Goal: Information Seeking & Learning: Find contact information

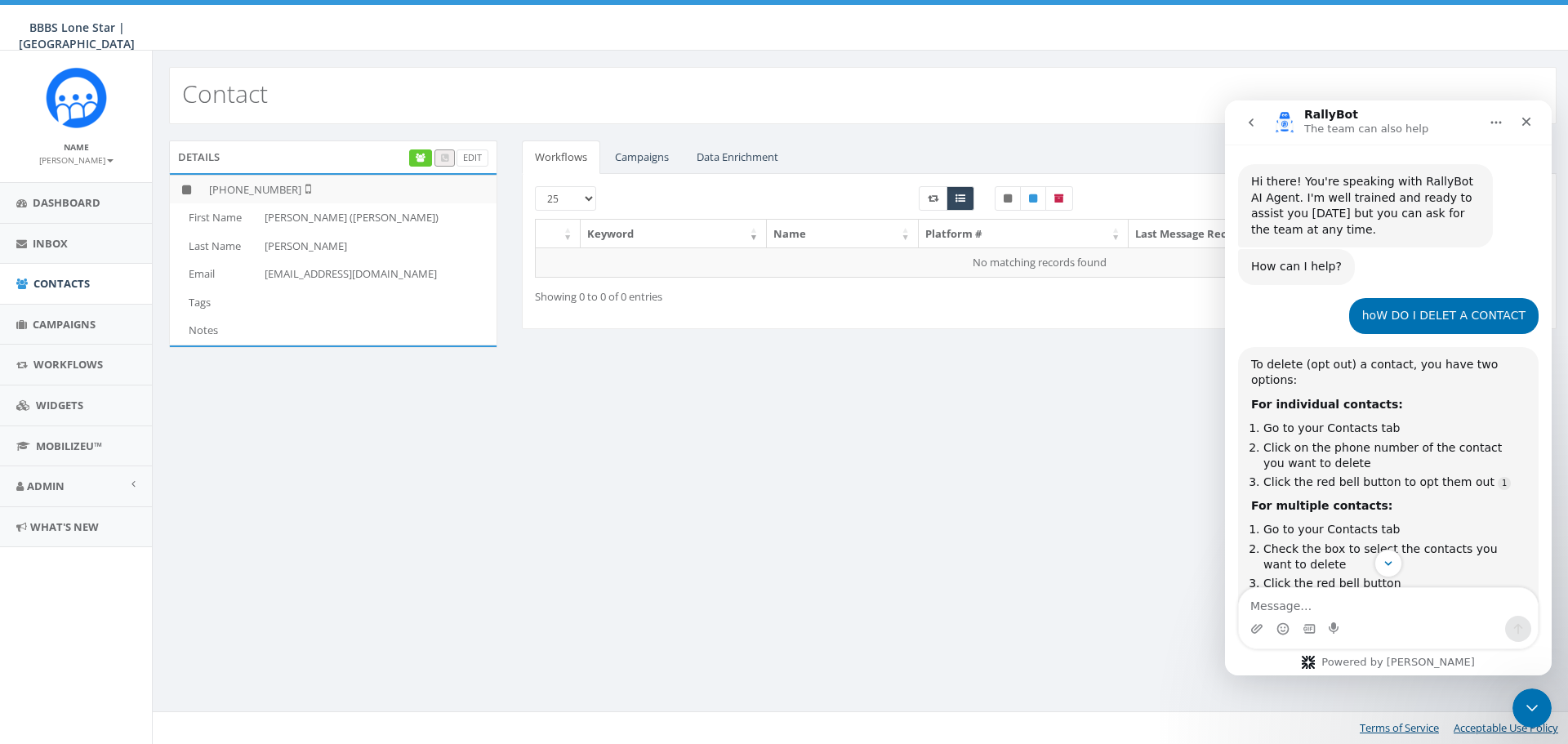
scroll to position [2, 0]
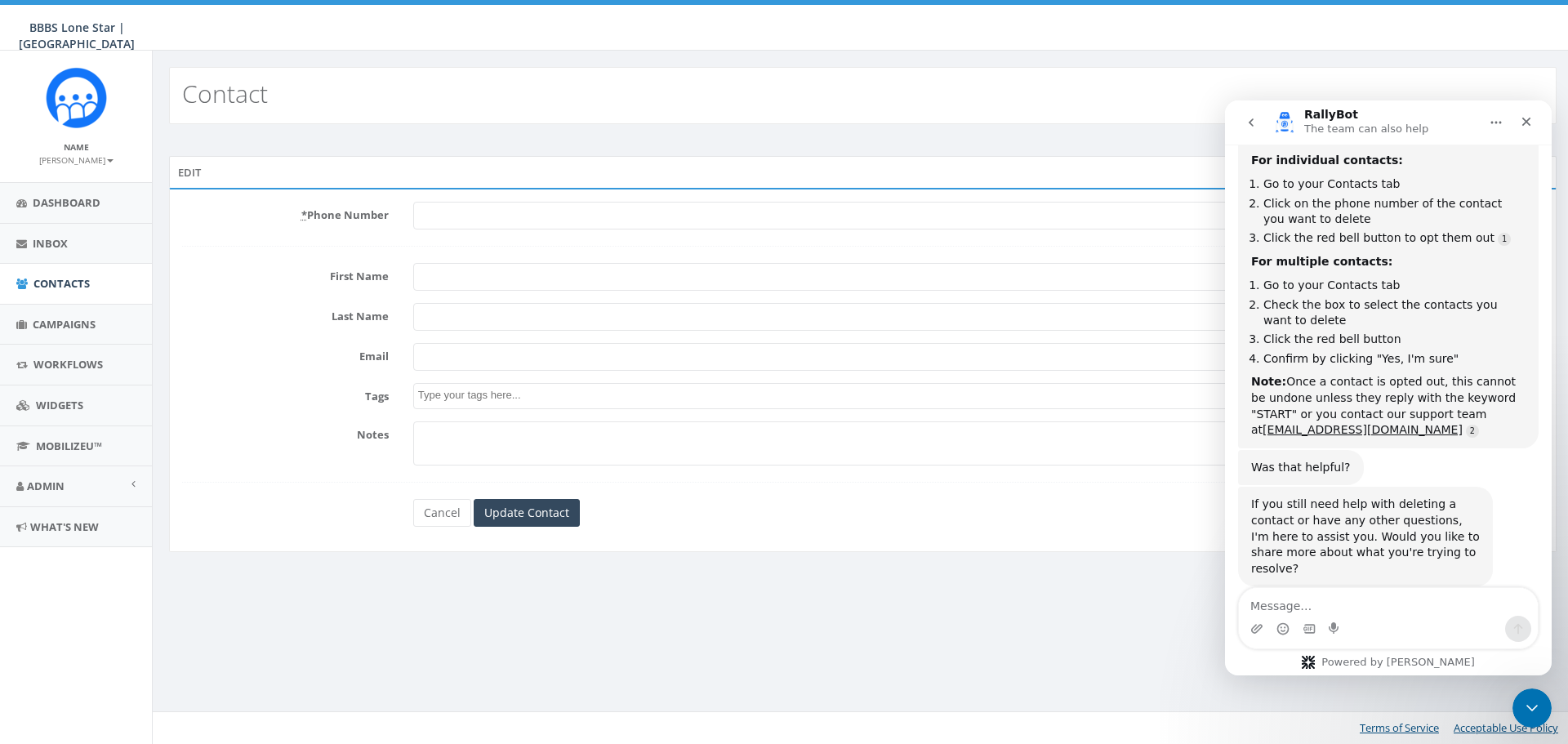
scroll to position [245, 0]
click at [57, 286] on span "Contacts" at bounding box center [61, 282] width 56 height 15
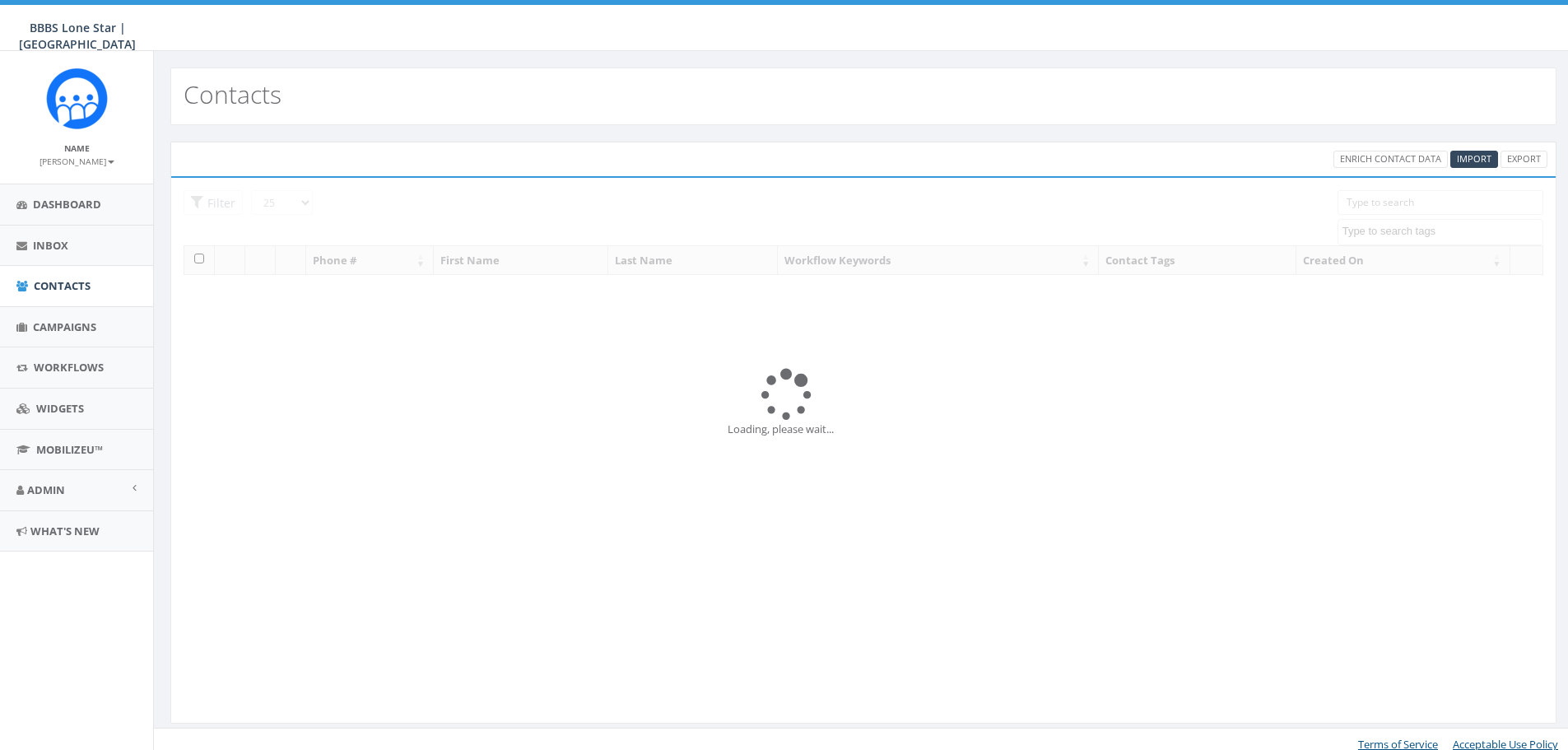
select select
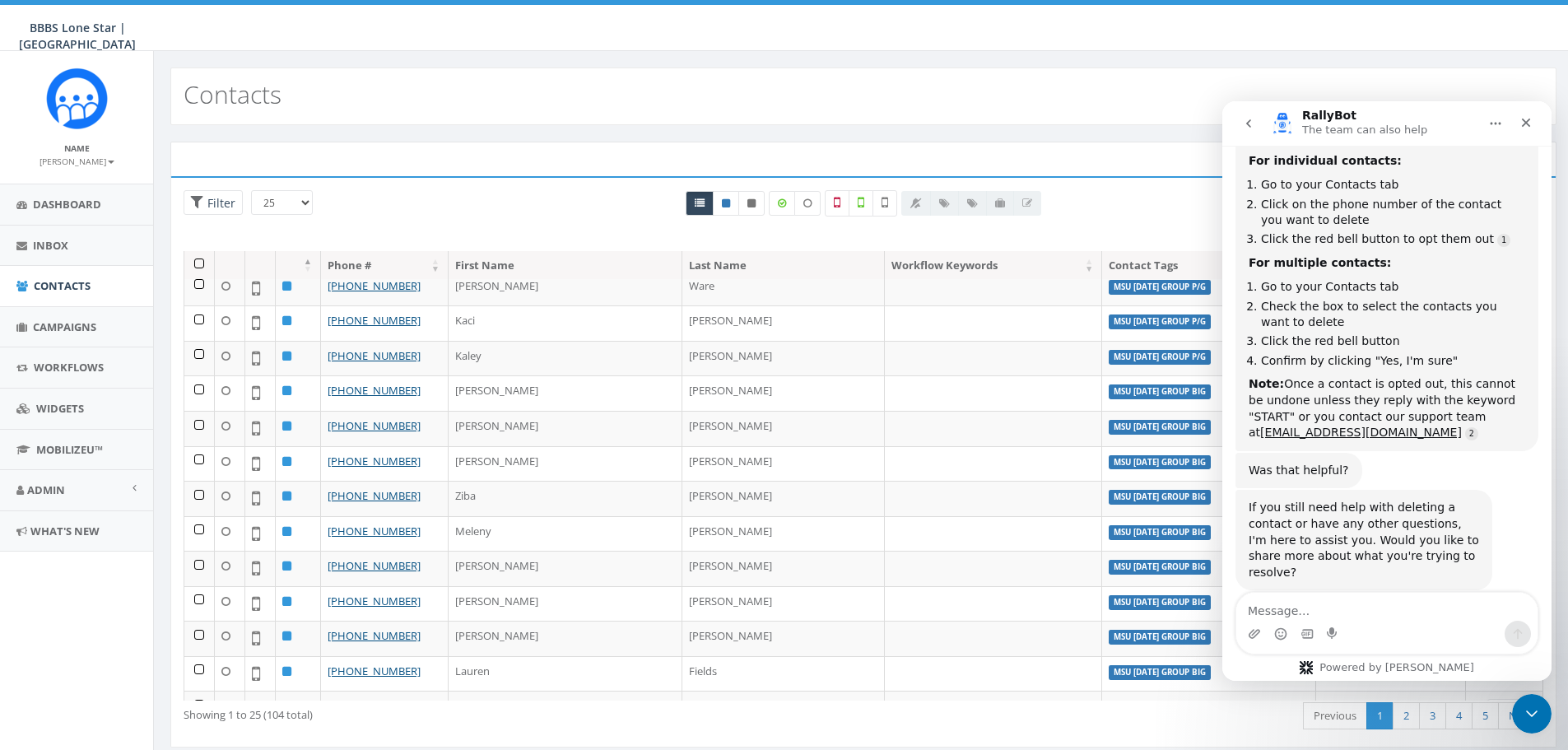
scroll to position [461, 0]
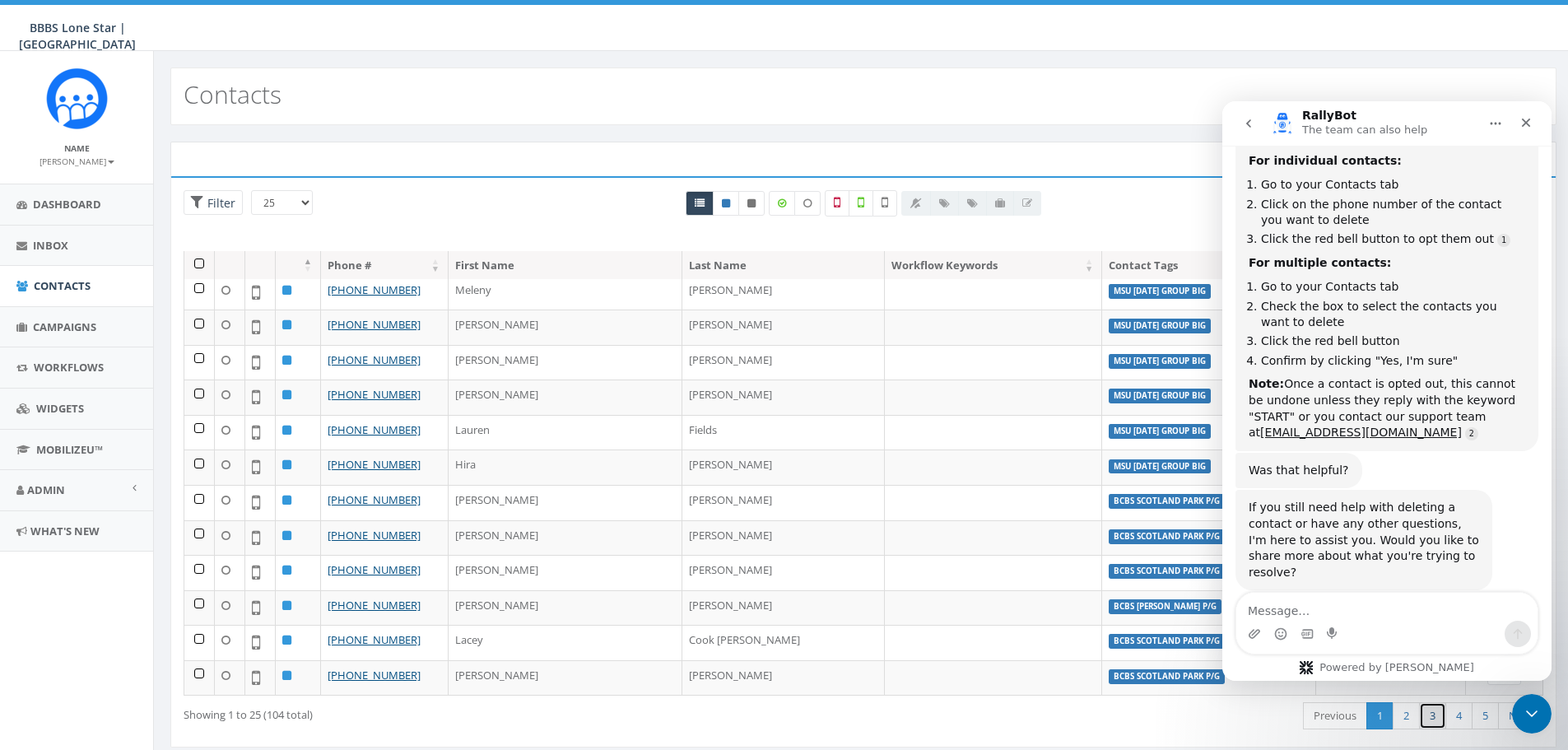
click at [1427, 718] on link "3" at bounding box center [1431, 715] width 27 height 27
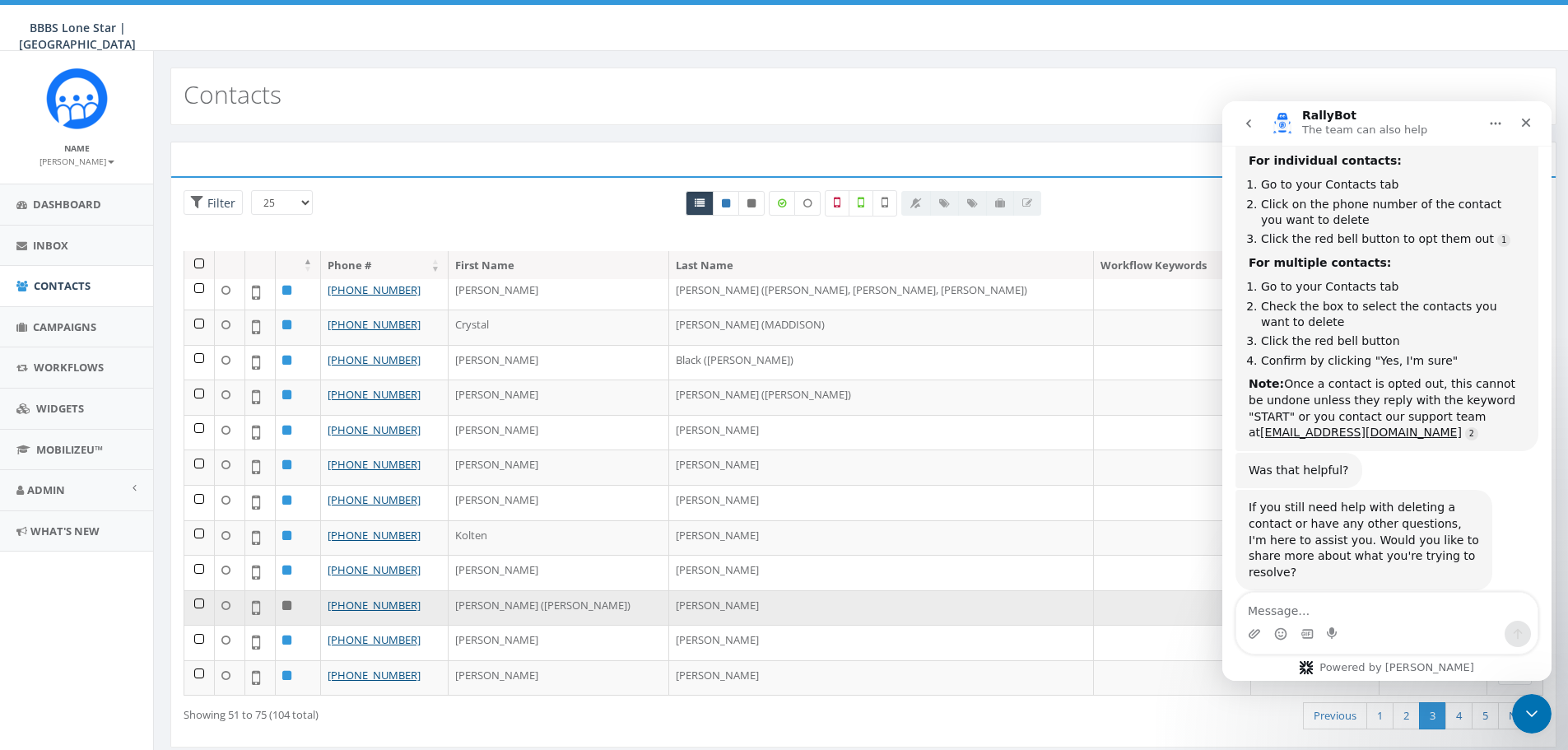
click at [200, 603] on td at bounding box center [199, 608] width 31 height 36
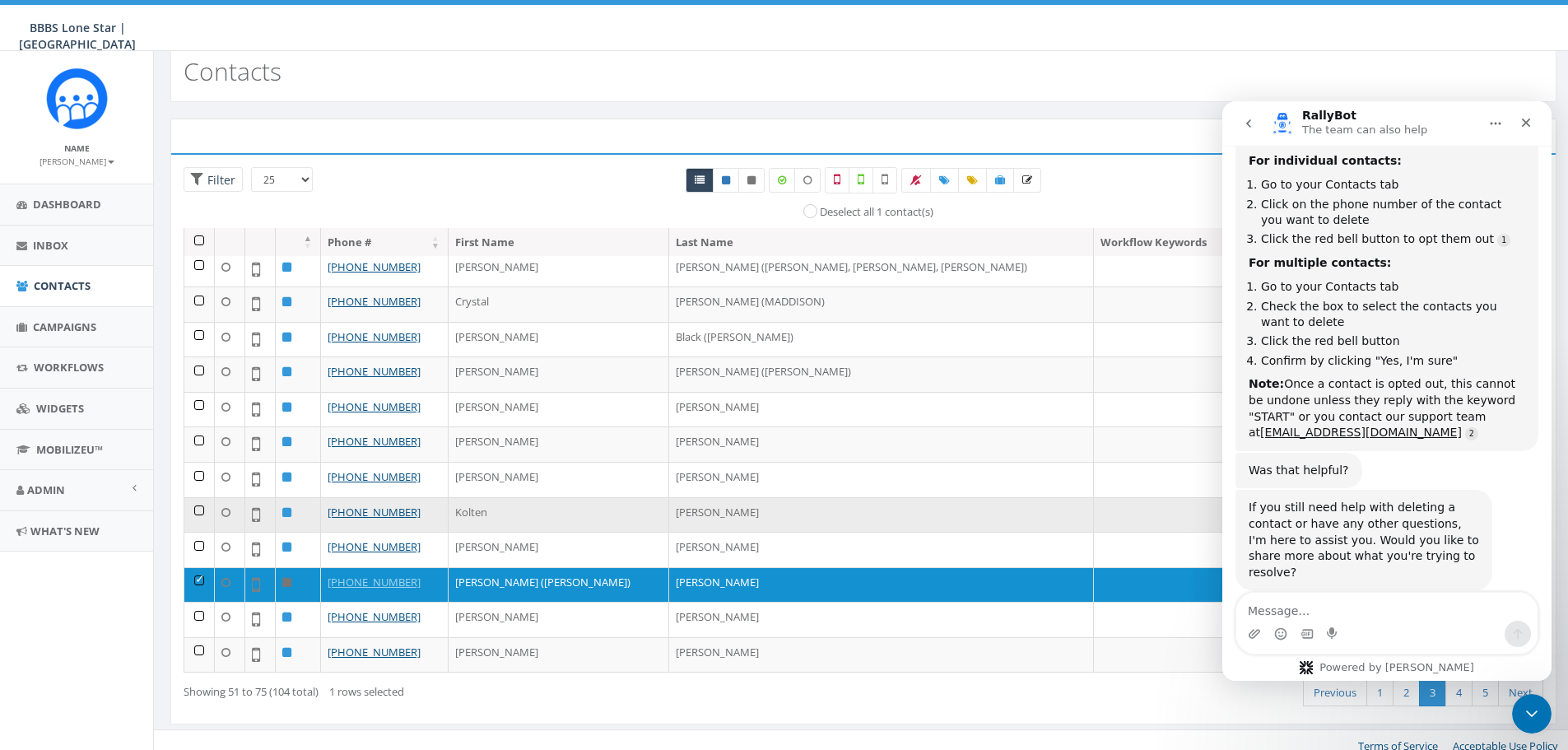
scroll to position [37, 0]
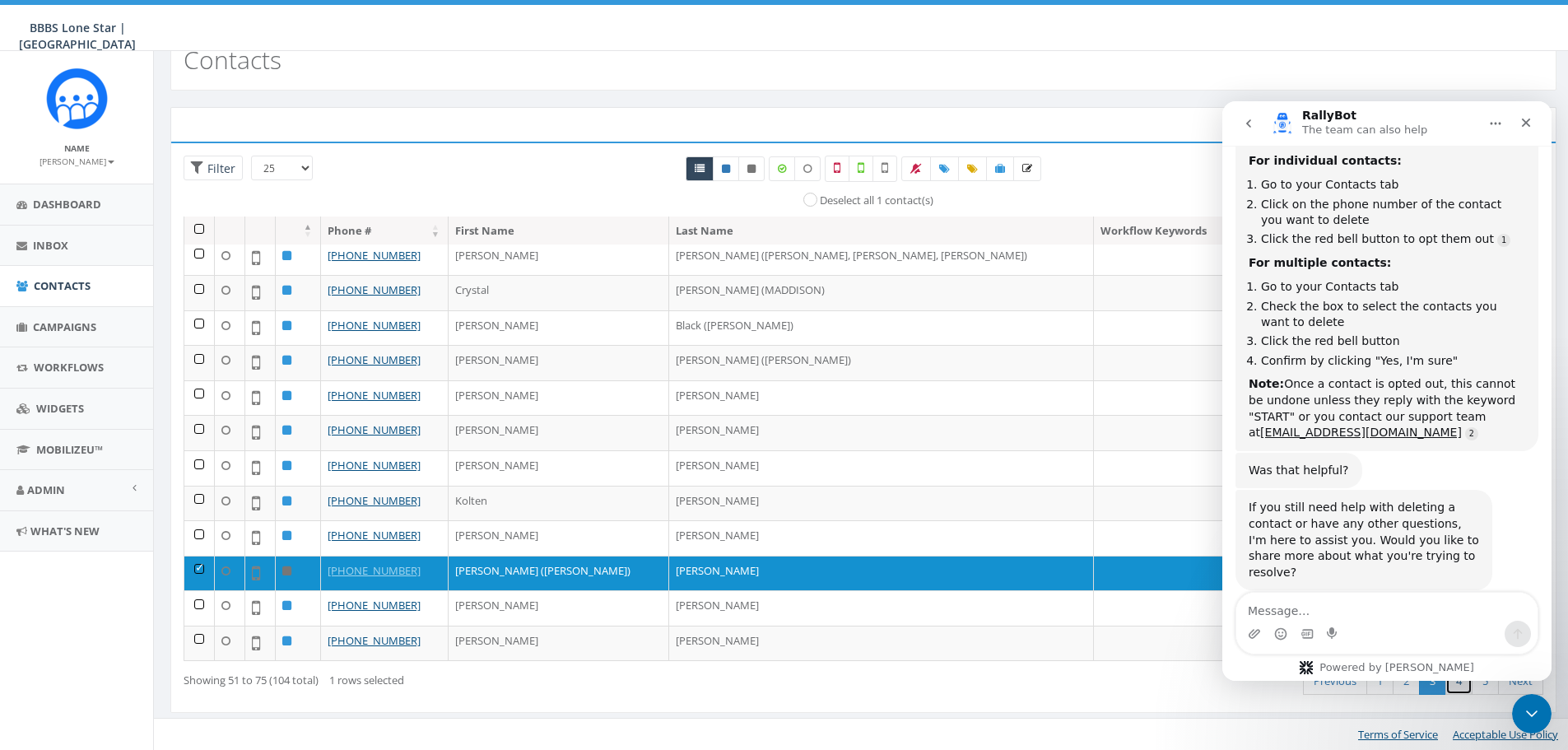
click at [1456, 688] on link "4" at bounding box center [1458, 681] width 27 height 27
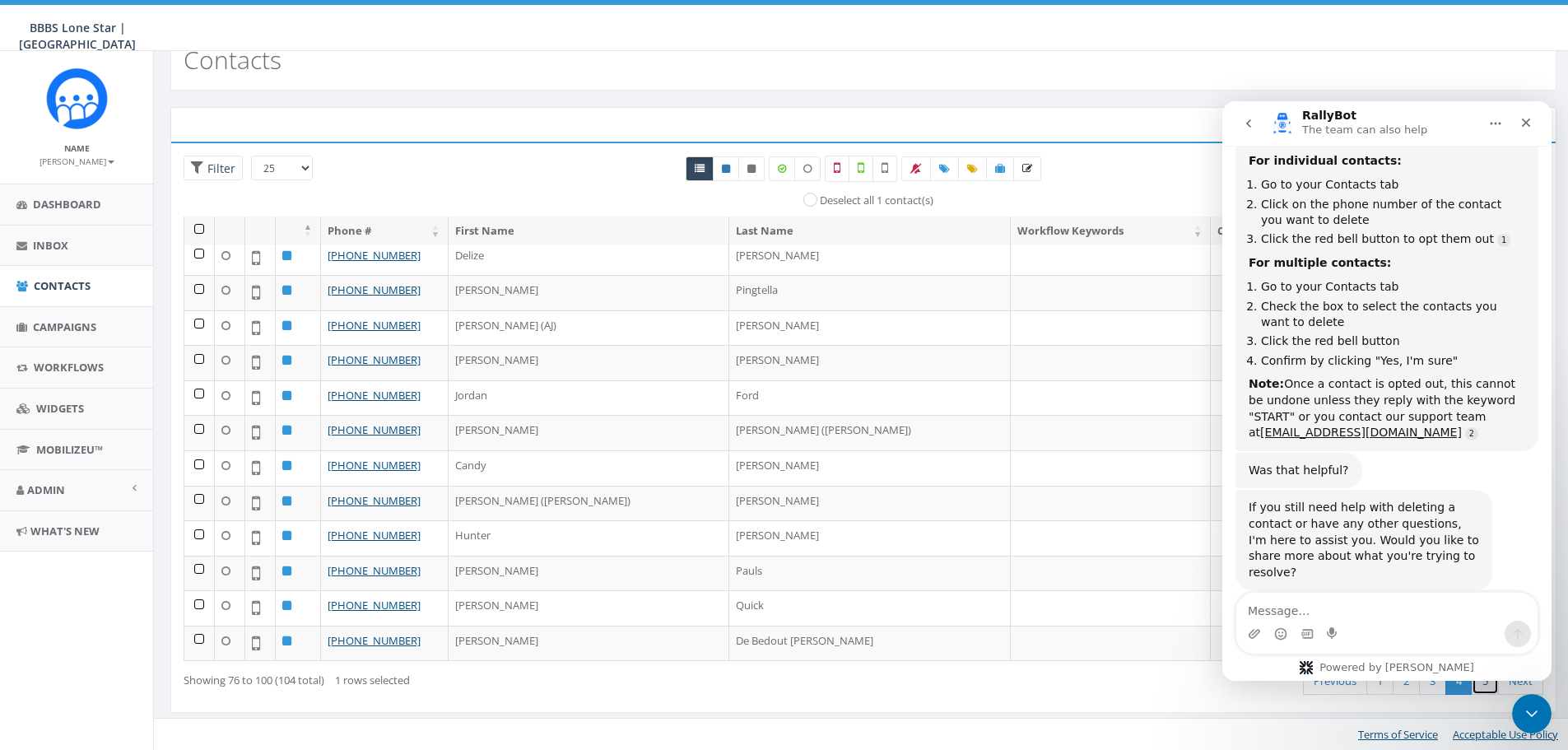
click at [1477, 683] on link "5" at bounding box center [1485, 681] width 27 height 27
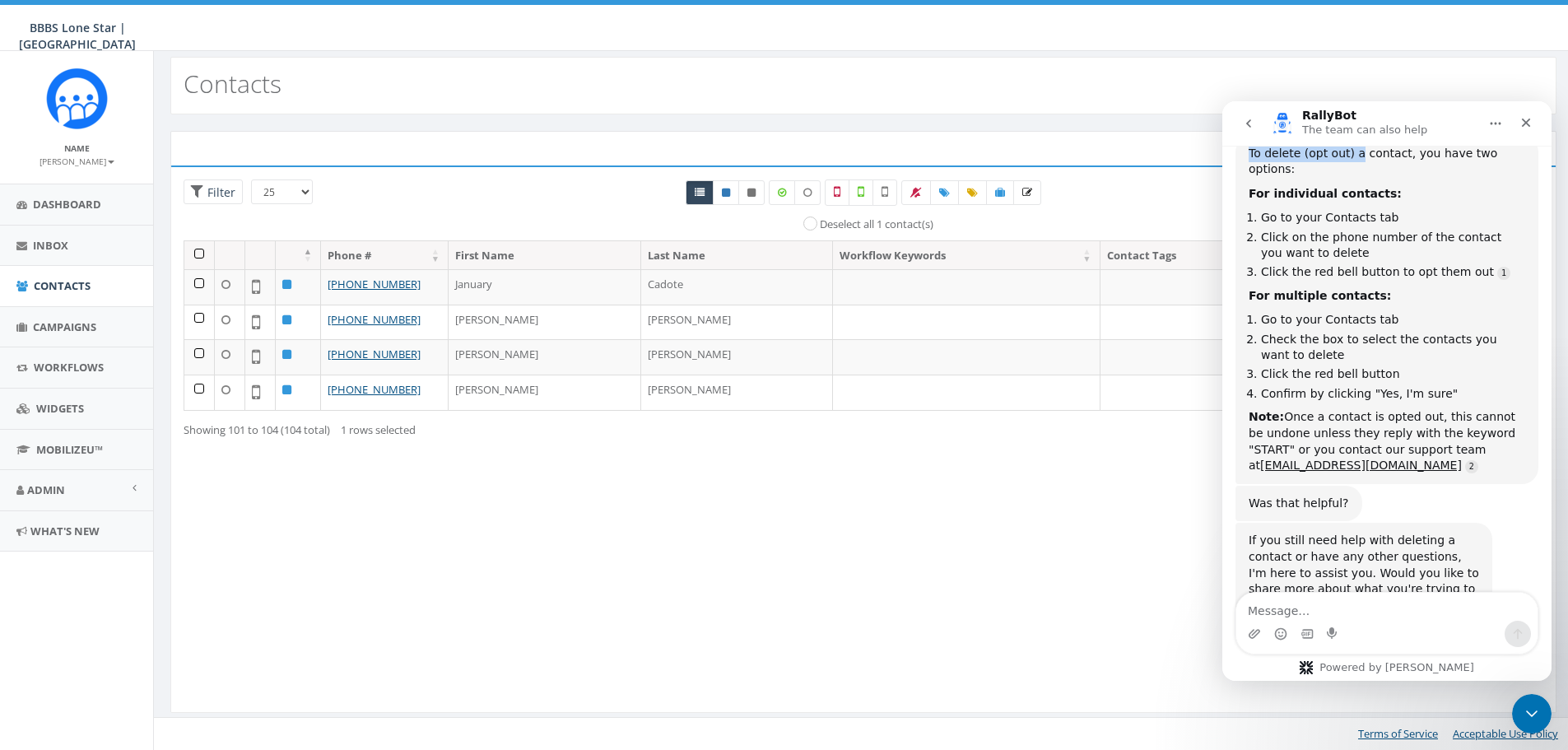
drag, startPoint x: 1439, startPoint y: 107, endPoint x: 1351, endPoint y: 161, distance: 103.2
click at [1351, 161] on div "RallyBot The team can also help Hi there! You're speaking with RallyBot AI Agen…" at bounding box center [1387, 391] width 329 height 579
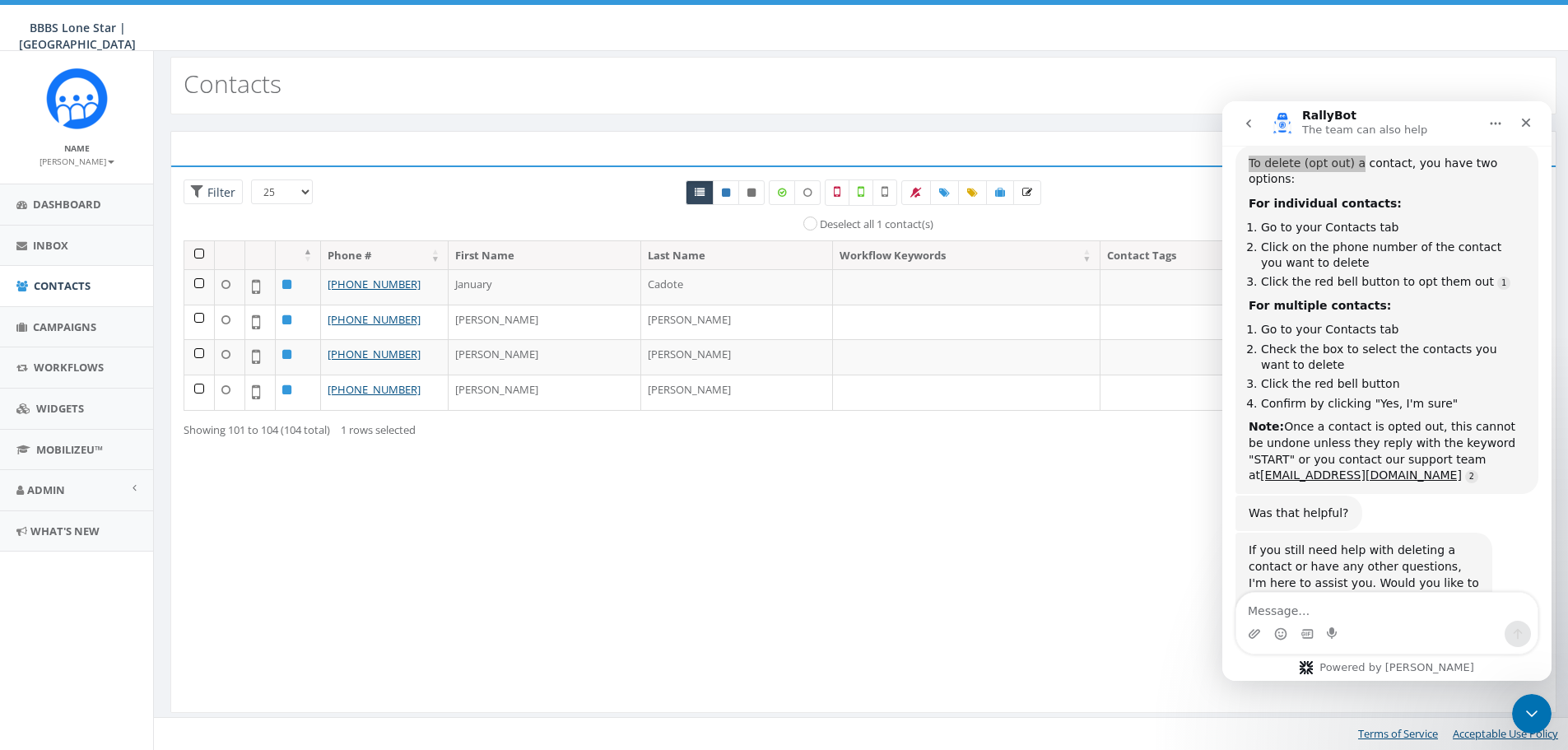
click at [582, 609] on div "Loading the filters, please wait!! Phone Number is is not First Name is is not …" at bounding box center [863, 439] width 1386 height 548
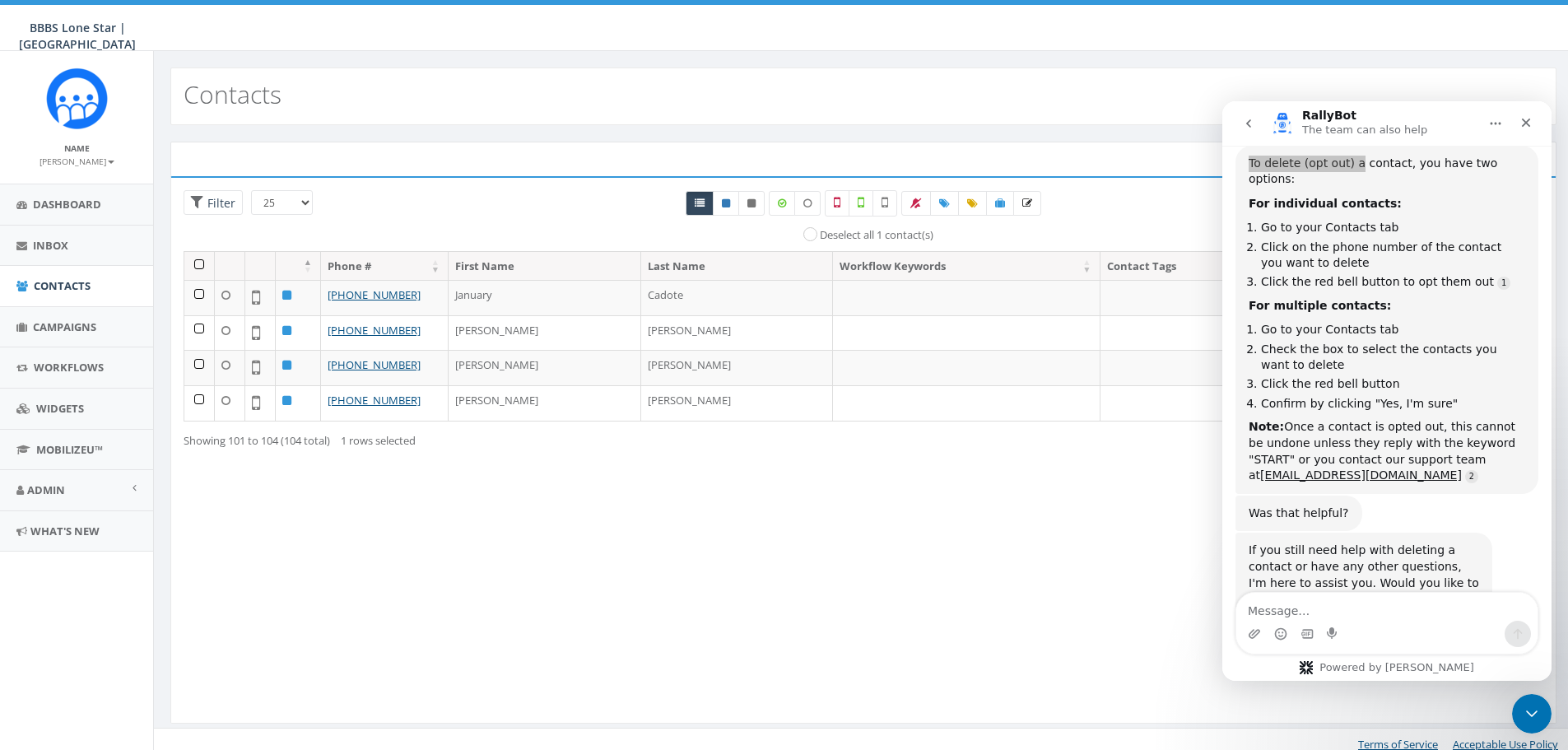
click at [300, 207] on select "25 50 100" at bounding box center [282, 202] width 61 height 25
select select "50"
click at [251, 190] on select "25 50 100" at bounding box center [282, 202] width 61 height 25
click at [794, 646] on div "Loading the filters, please wait!! Phone Number is is not First Name is is not …" at bounding box center [863, 450] width 1386 height 548
click at [1436, 112] on div "RallyBot The team can also help" at bounding box center [1373, 123] width 209 height 29
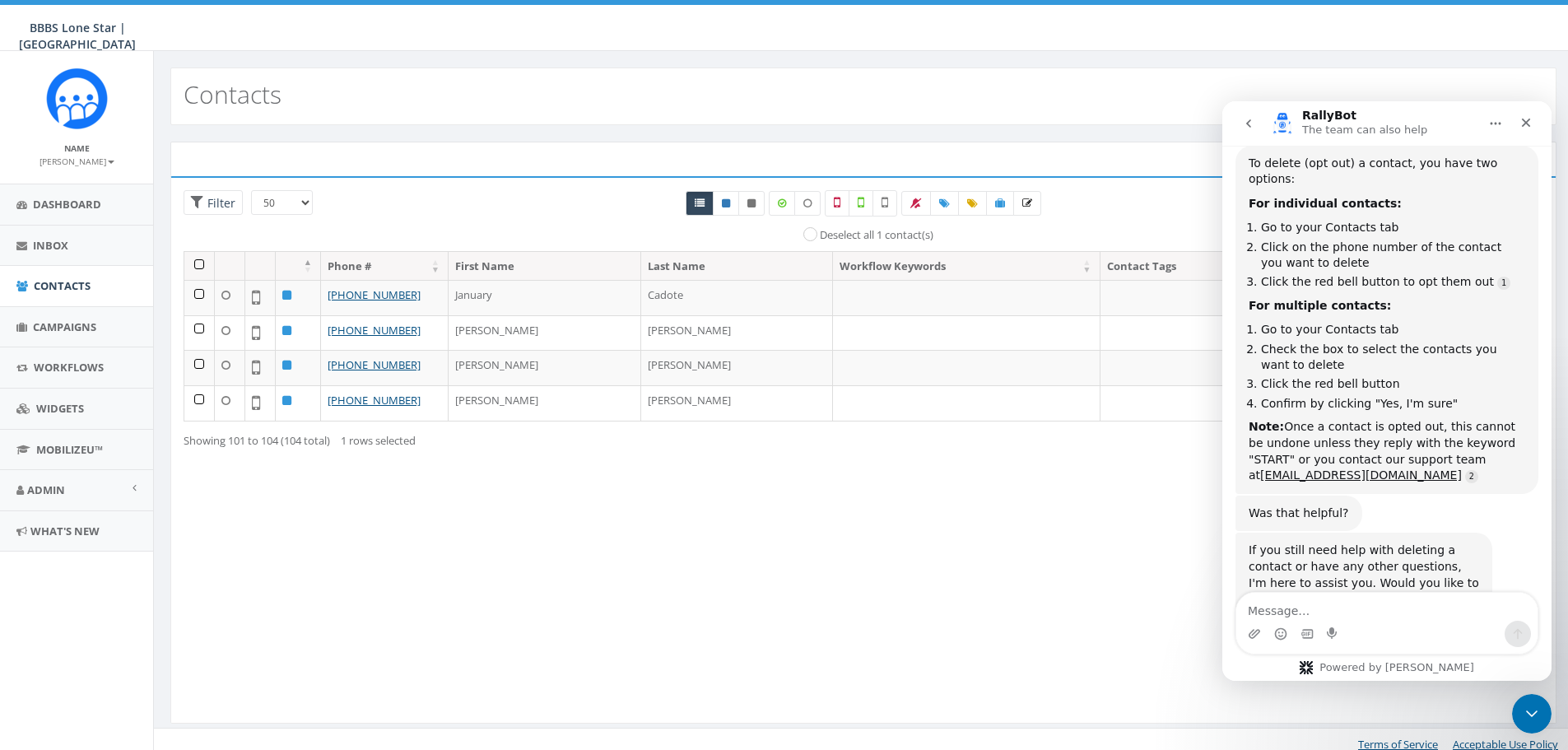
click at [1491, 114] on button "Home" at bounding box center [1496, 124] width 32 height 32
click at [1537, 115] on div "Close" at bounding box center [1525, 123] width 30 height 30
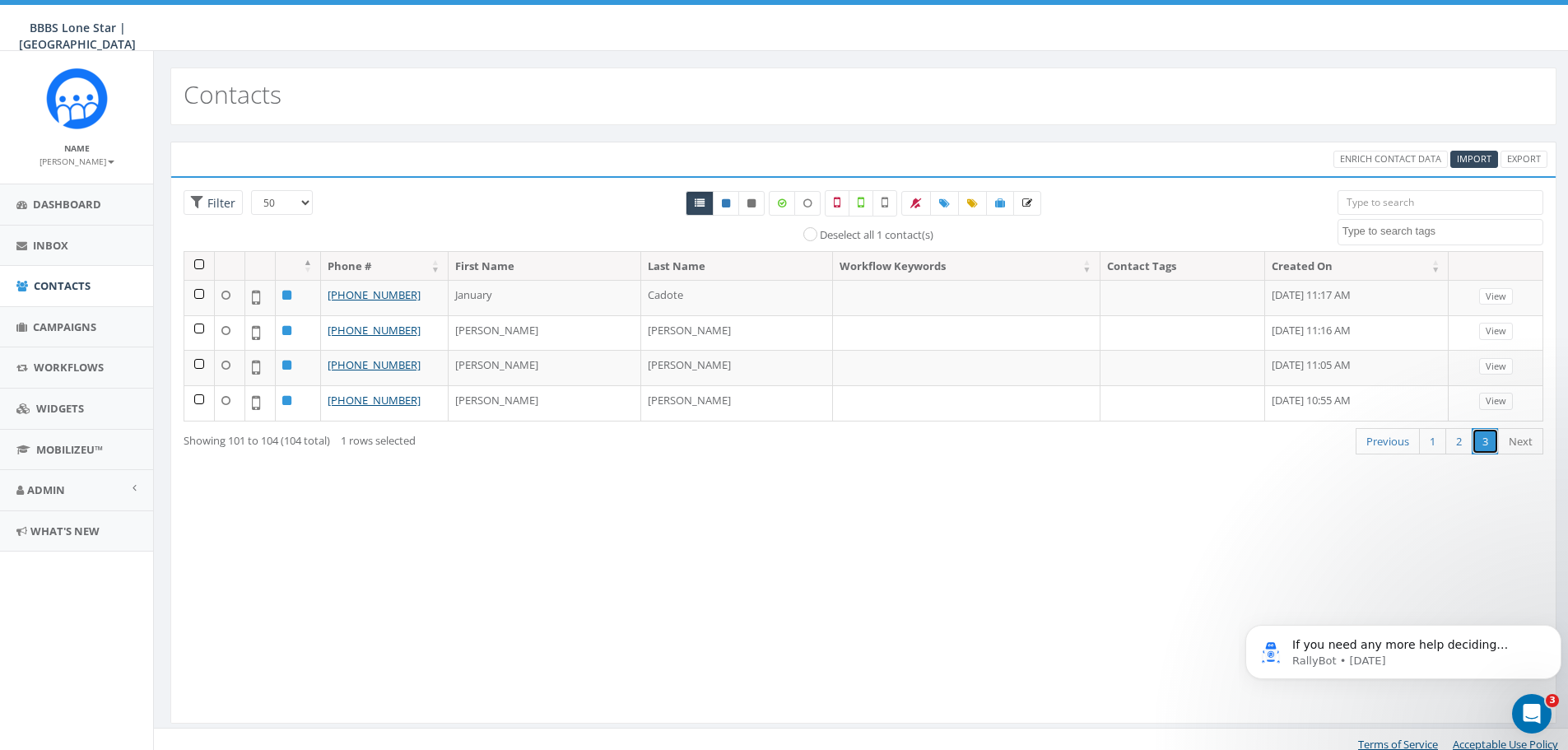
click at [1476, 442] on link "3" at bounding box center [1485, 440] width 27 height 27
click at [1467, 443] on link "2" at bounding box center [1458, 440] width 27 height 27
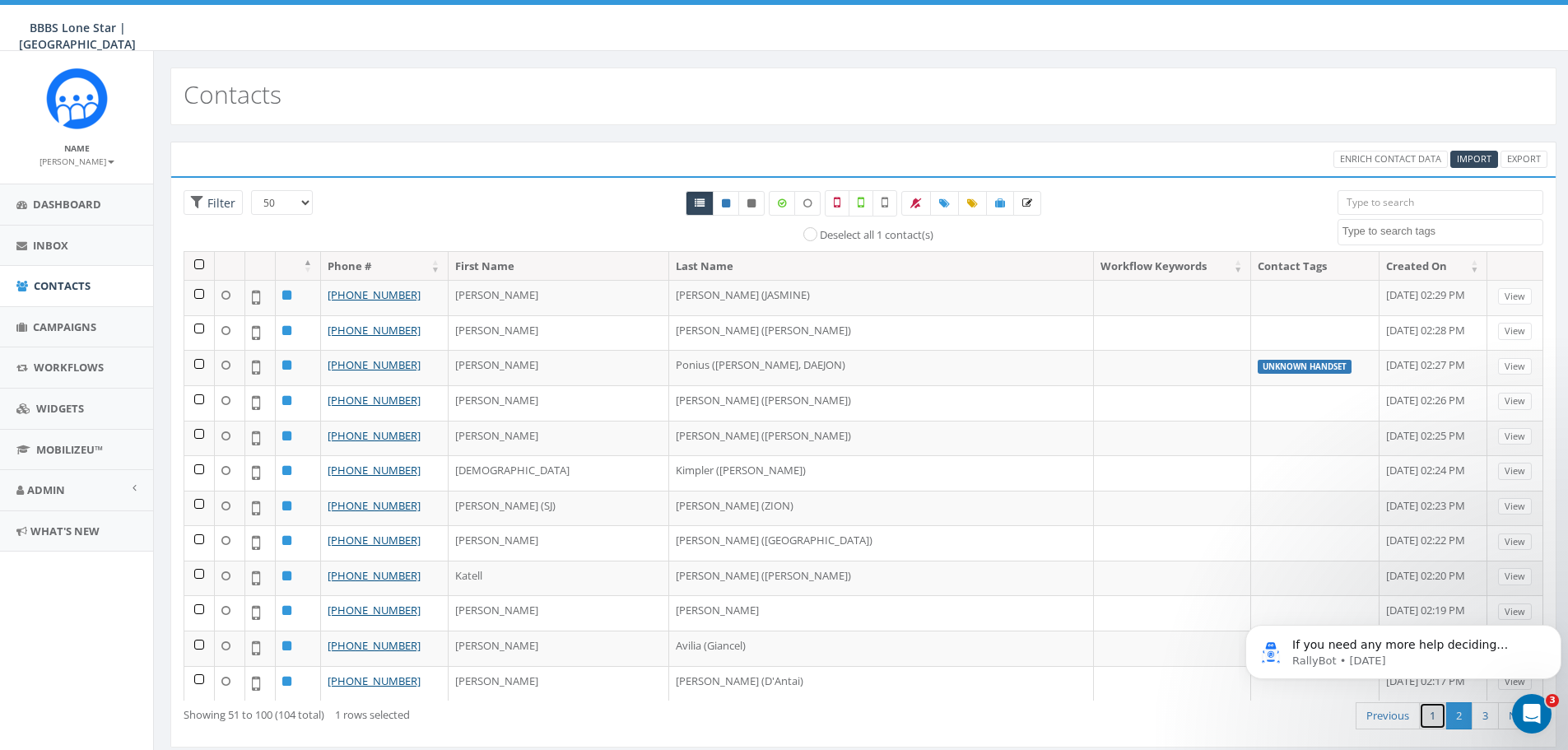
click at [1434, 718] on link "1" at bounding box center [1431, 715] width 27 height 27
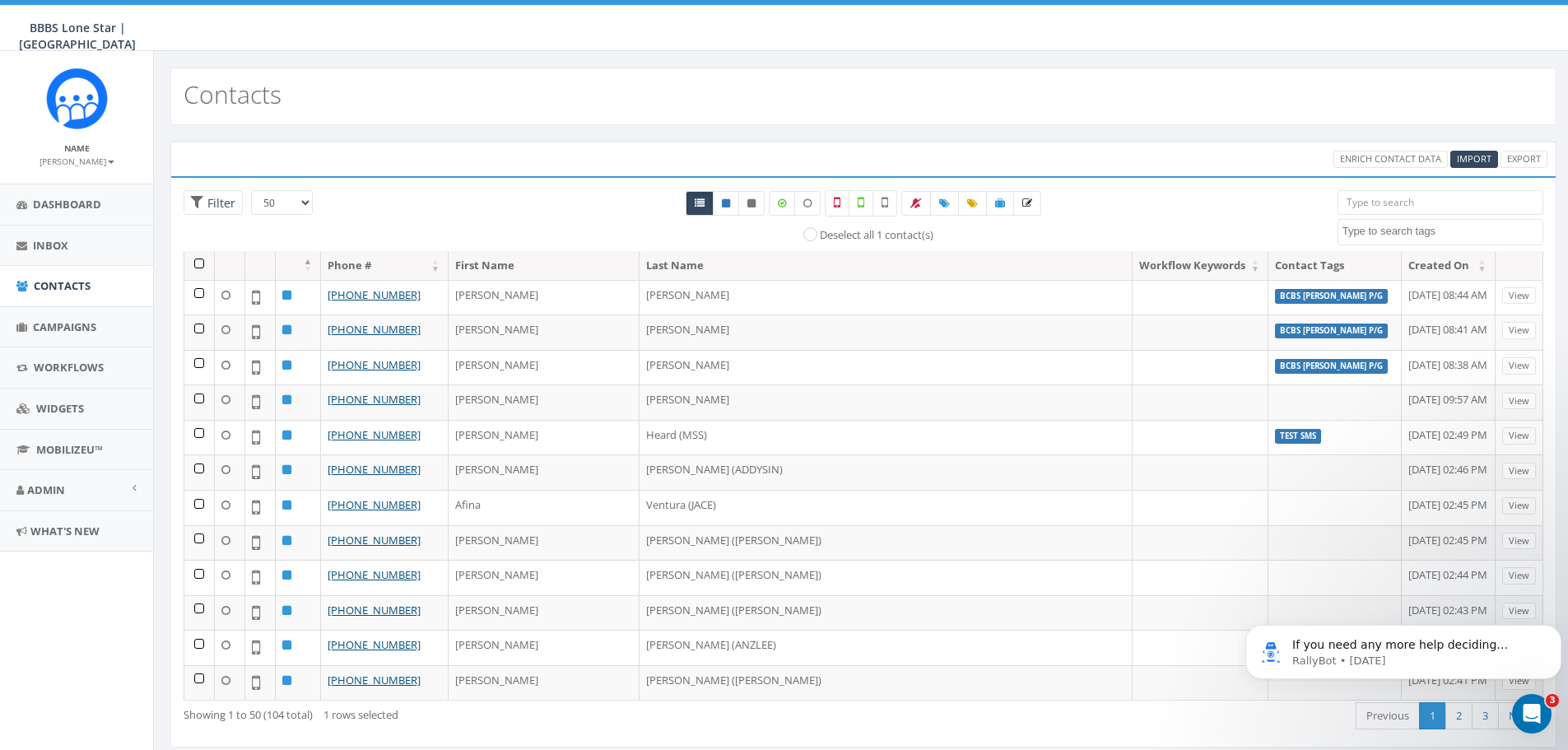
scroll to position [1070, 0]
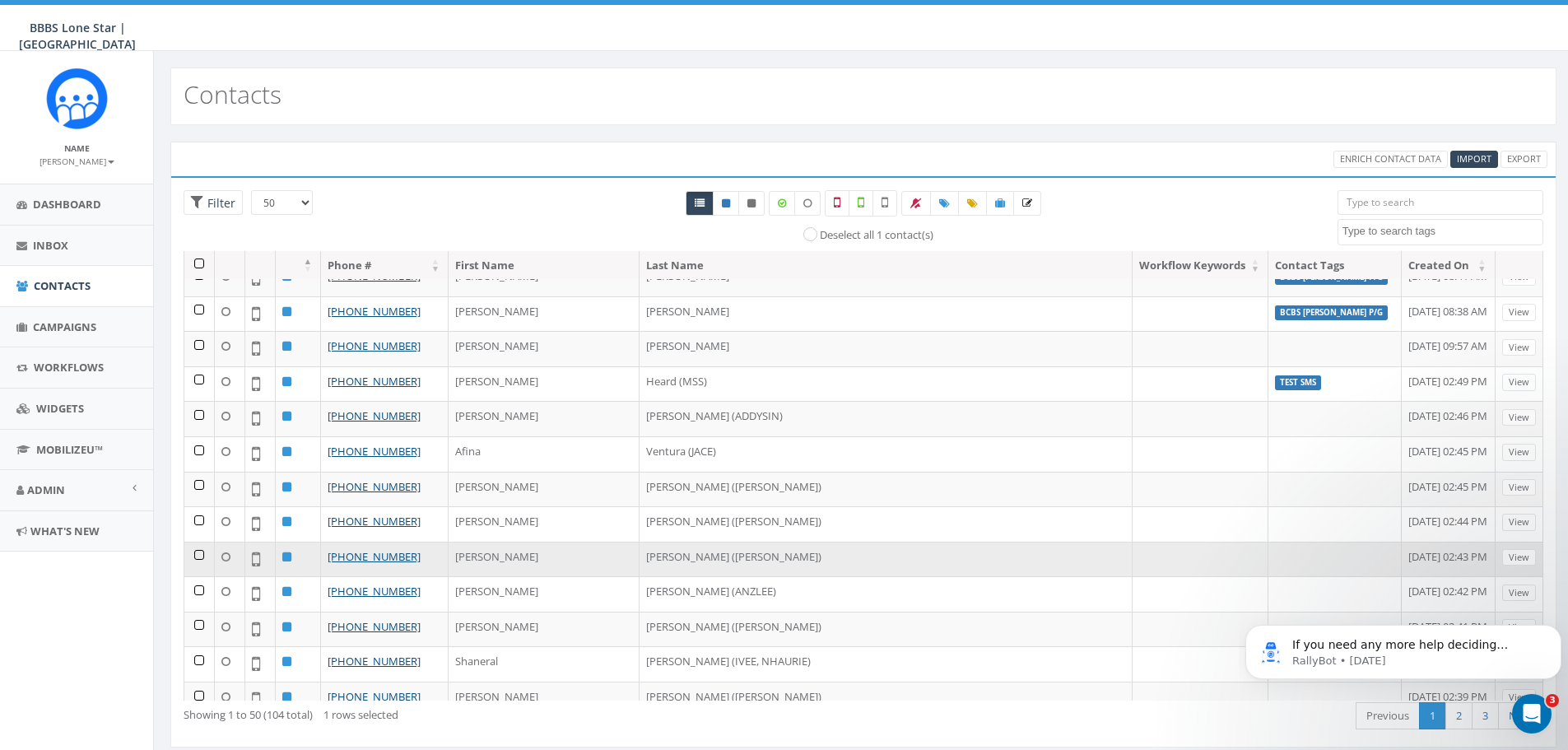
click at [199, 554] on td at bounding box center [199, 560] width 31 height 36
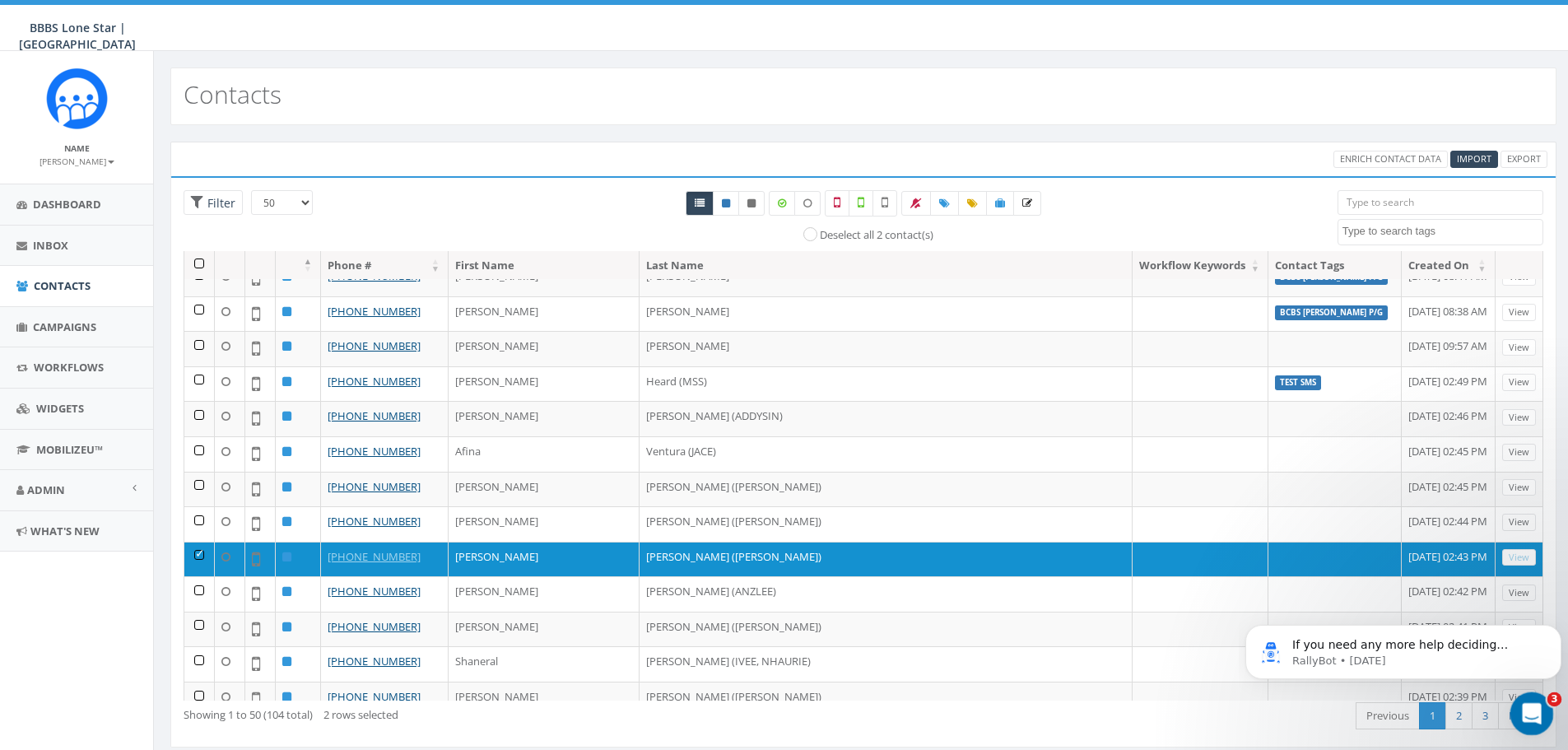
click at [1521, 708] on icon "Open Intercom Messenger" at bounding box center [1528, 711] width 27 height 27
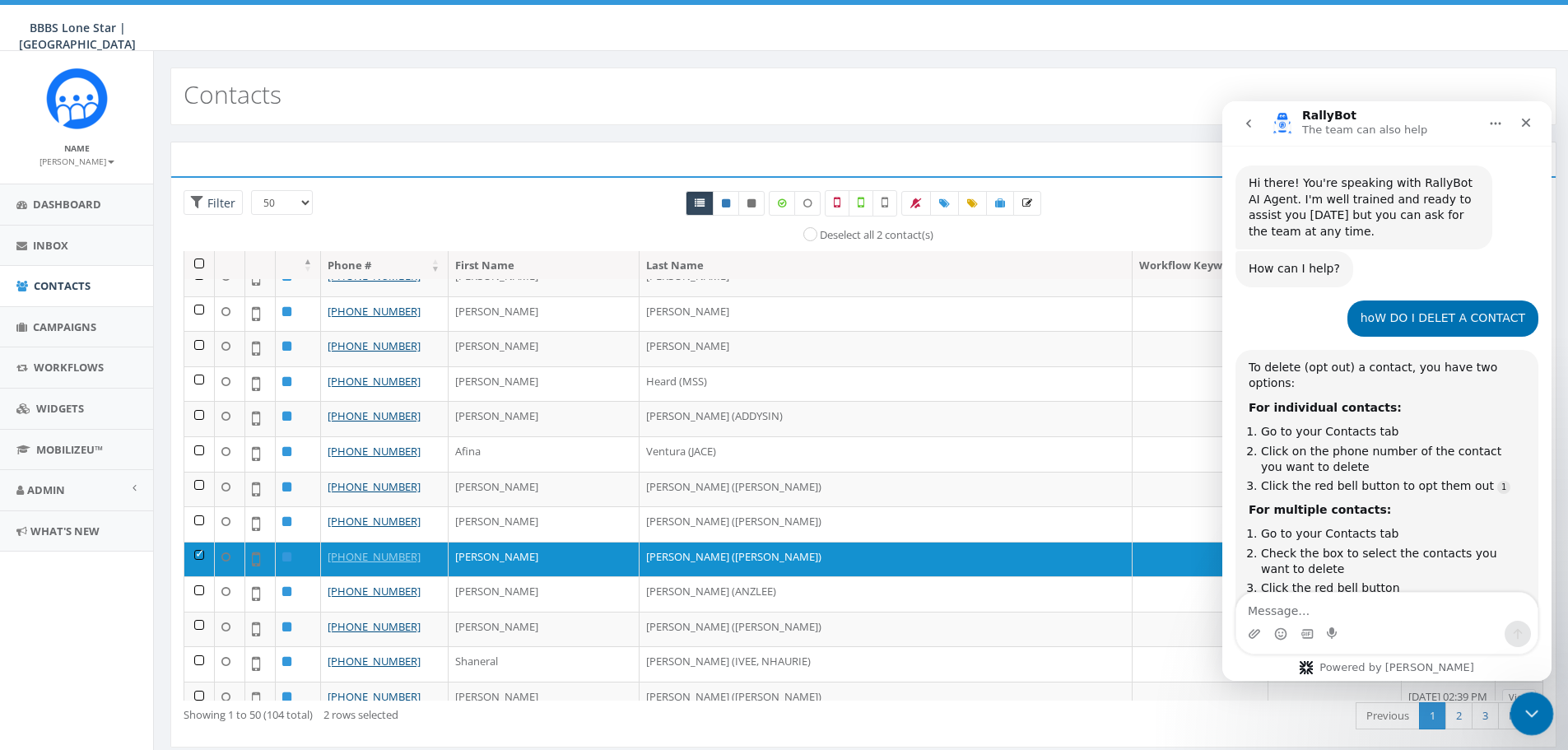
scroll to position [247, 0]
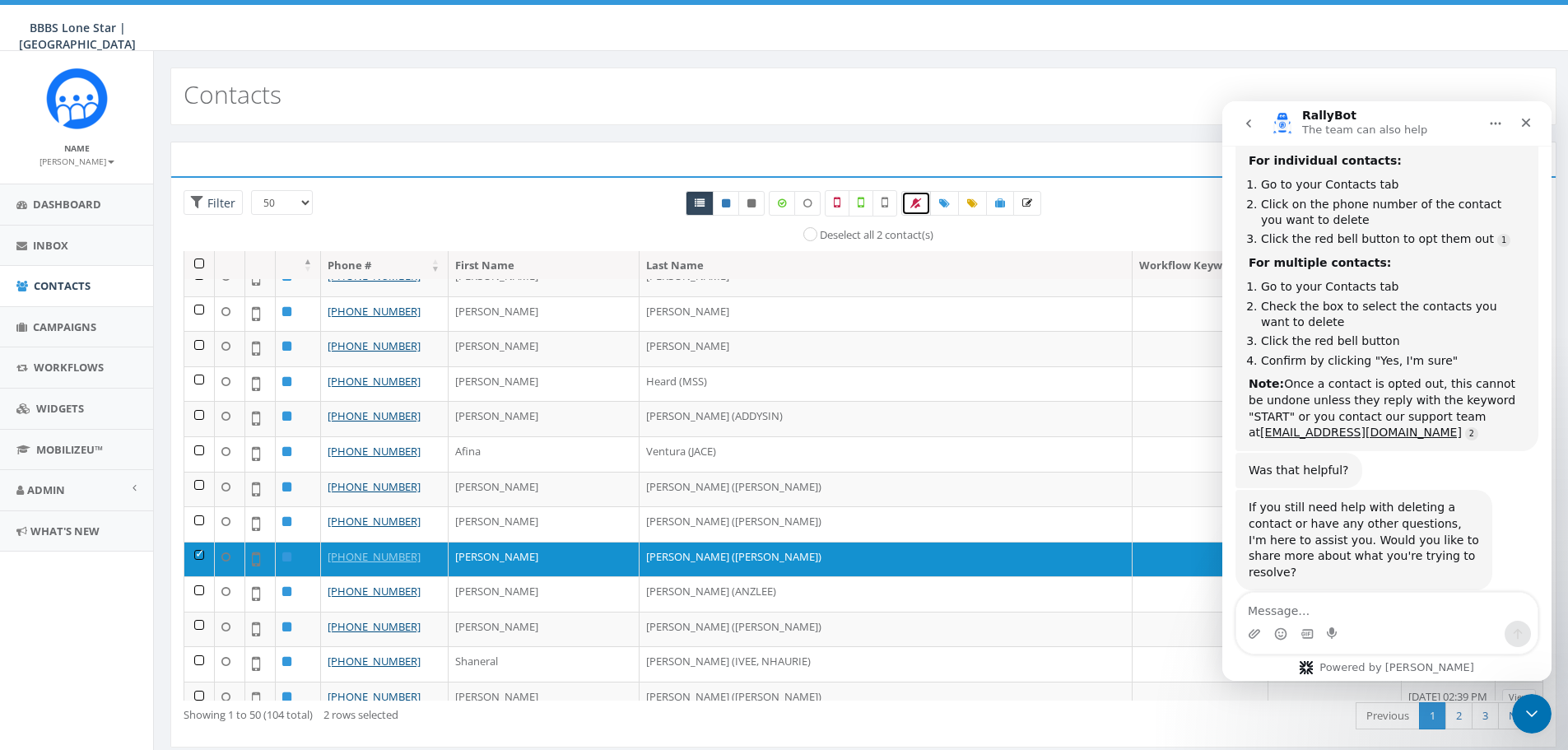
click at [910, 197] on span at bounding box center [916, 202] width 12 height 14
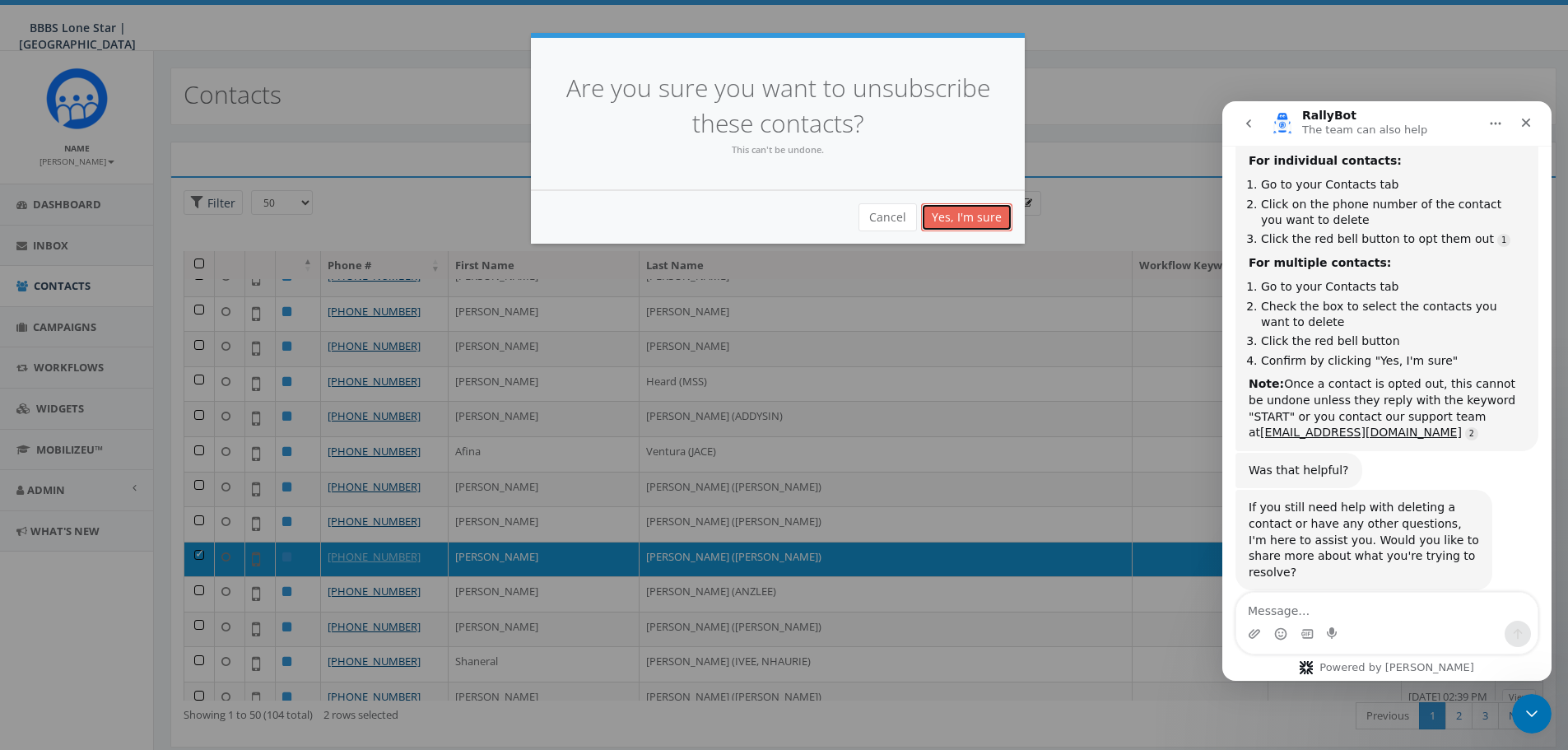
click at [976, 220] on link "Yes, I'm sure" at bounding box center [966, 217] width 91 height 28
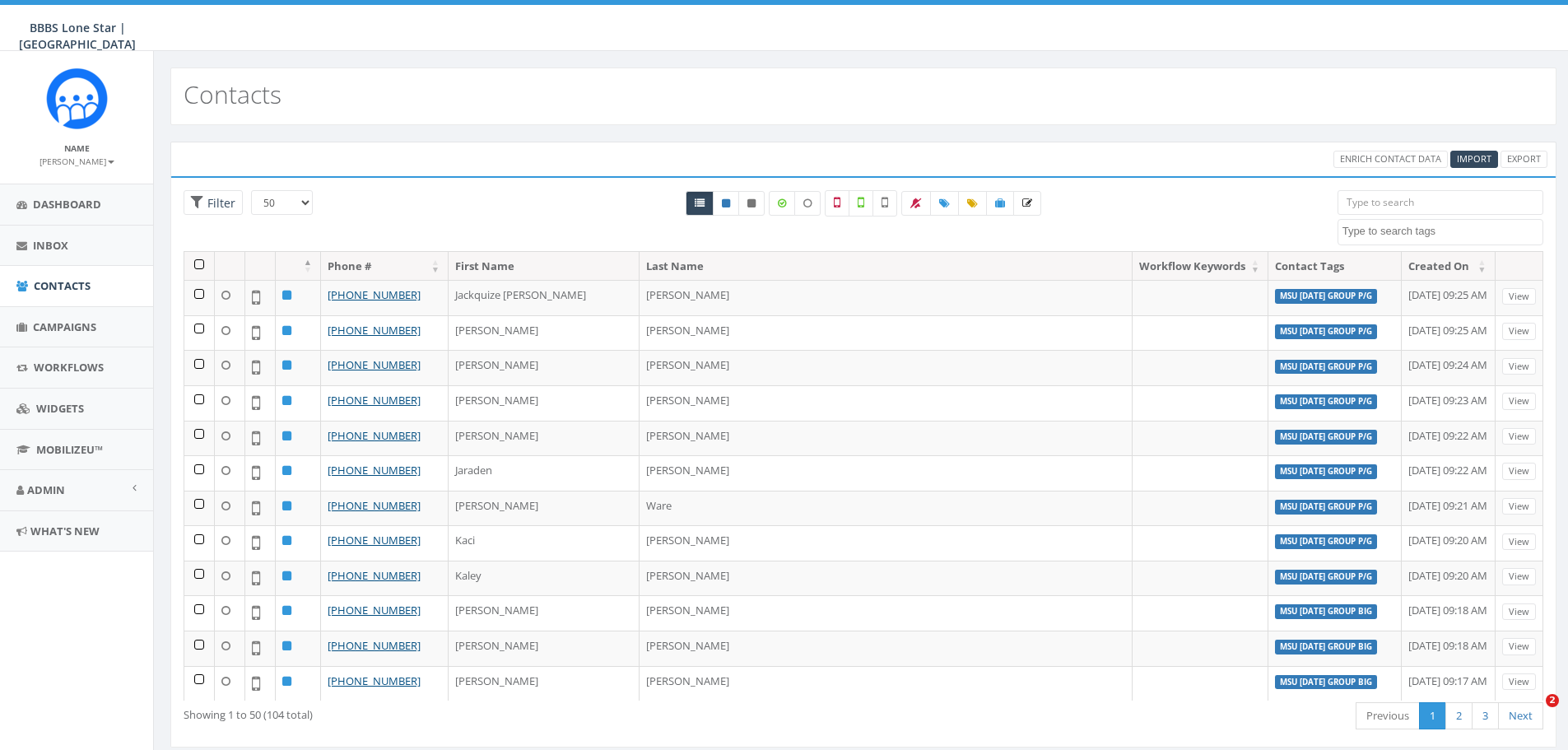
select select "50"
select select
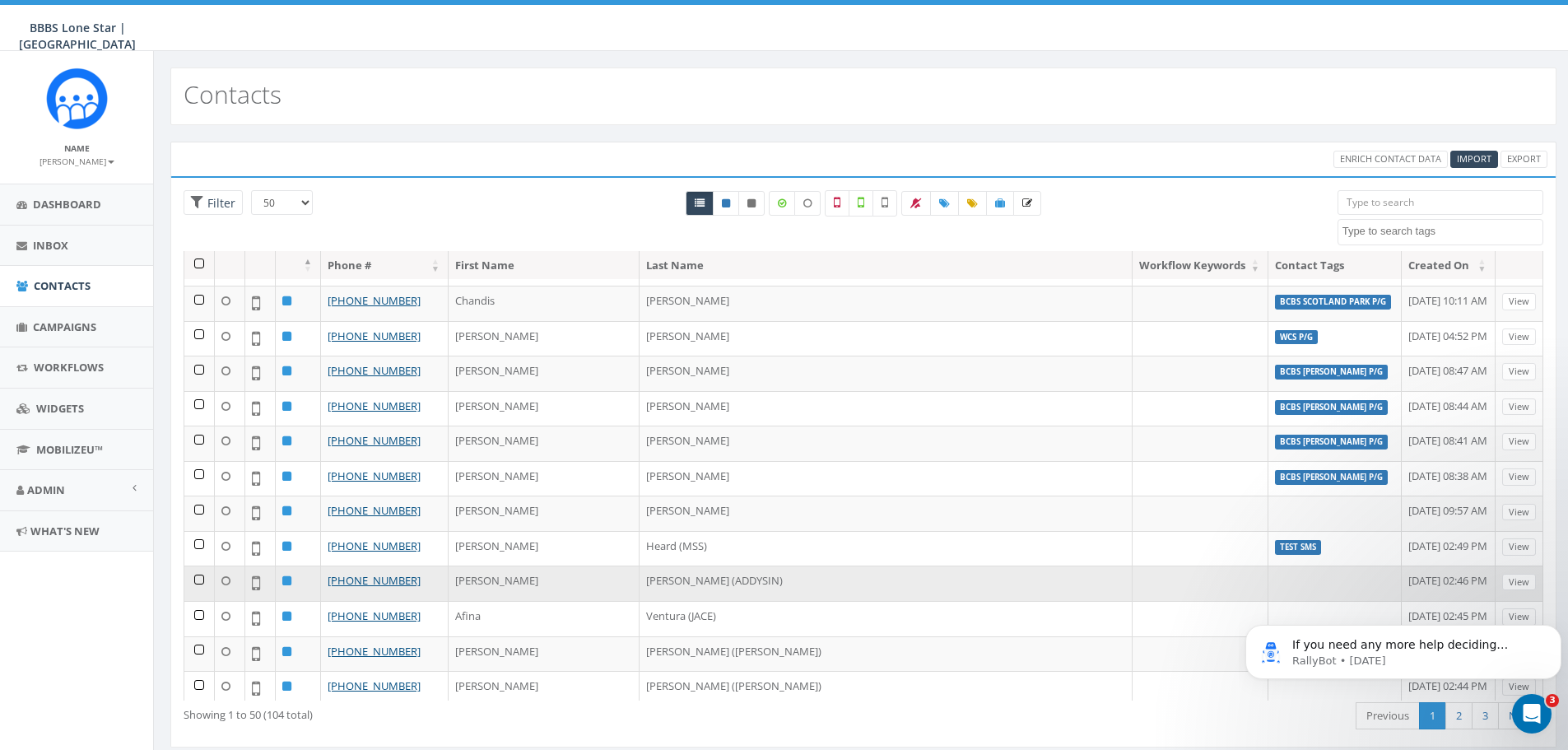
scroll to position [988, 0]
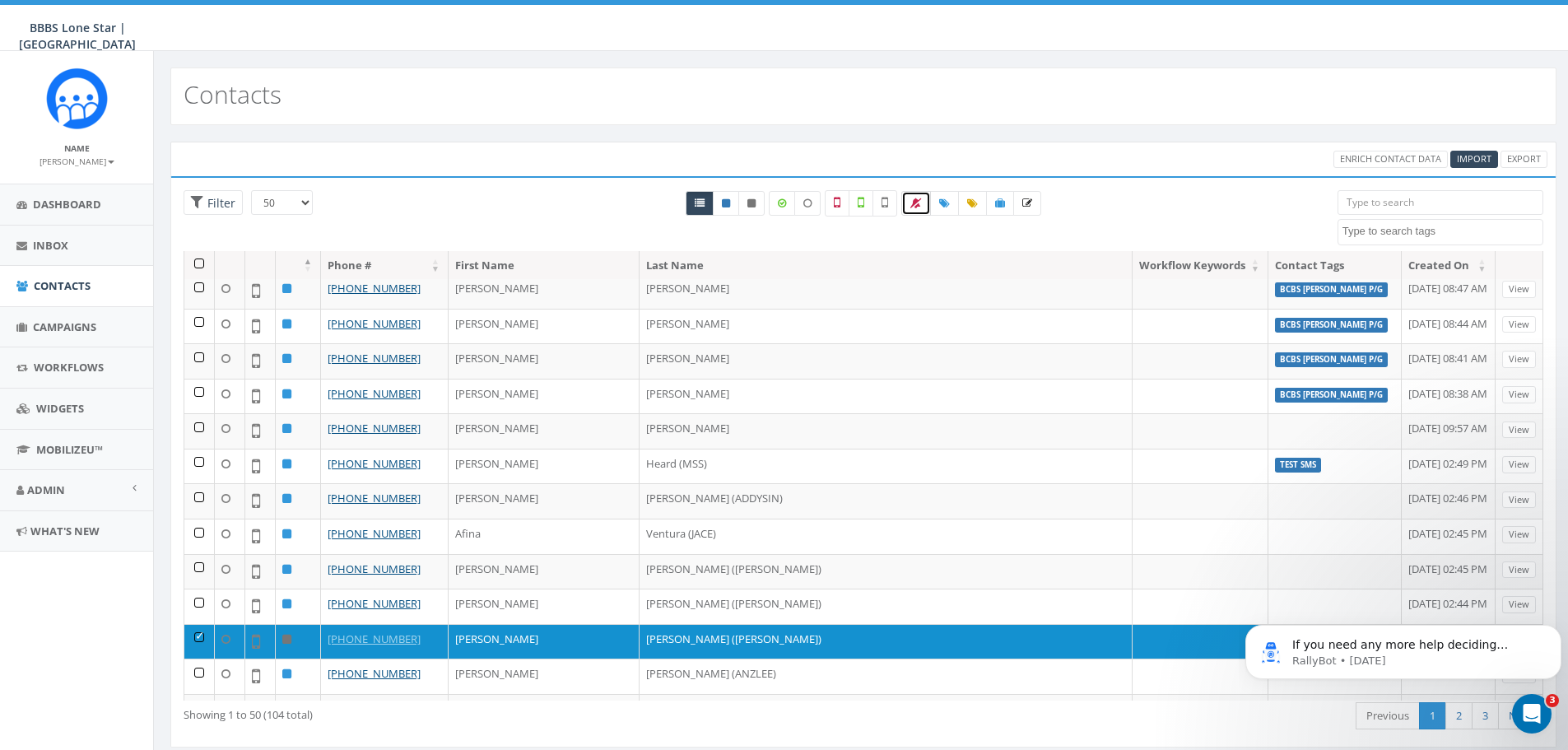
click at [915, 201] on icon at bounding box center [916, 203] width 12 height 10
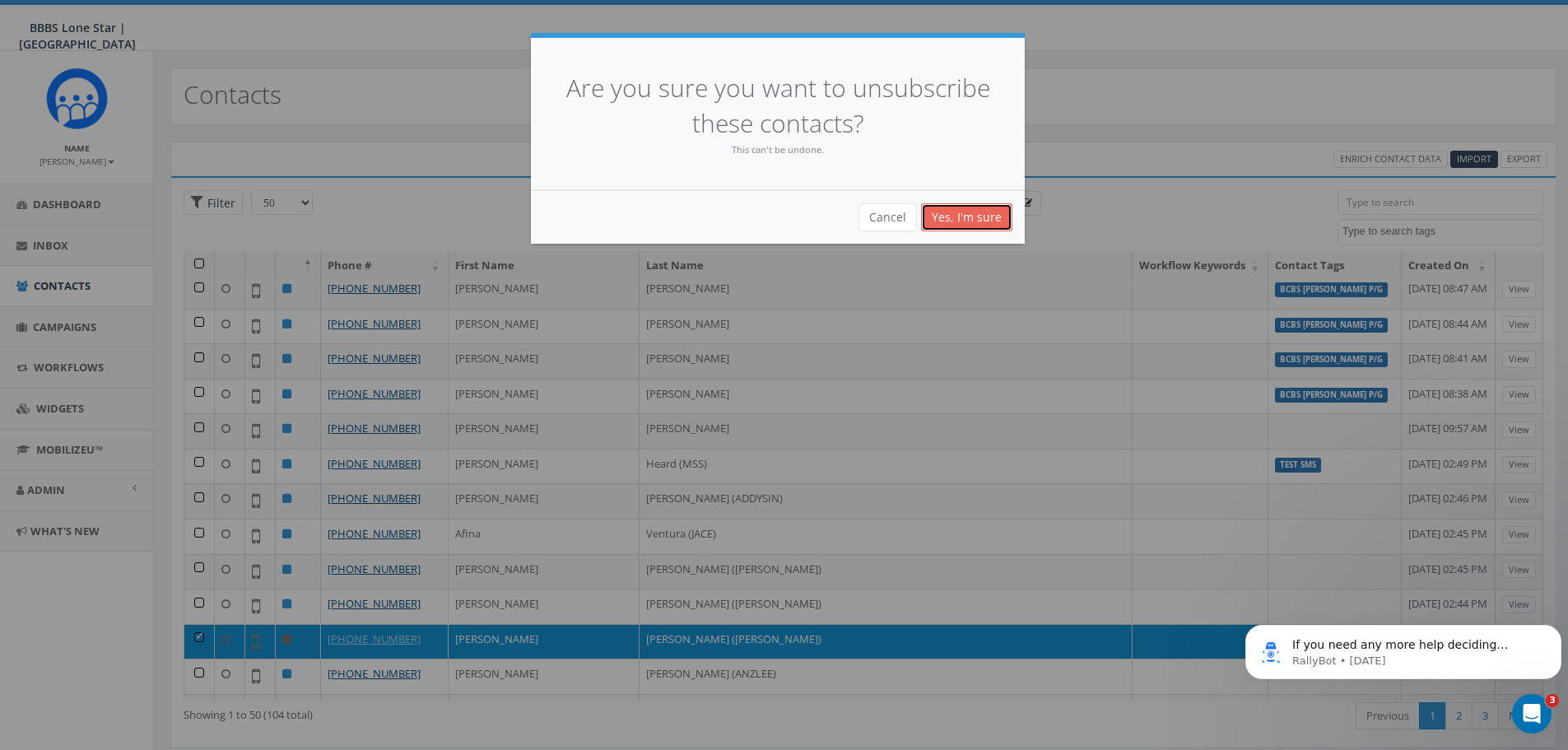
click at [964, 217] on link "Yes, I'm sure" at bounding box center [966, 217] width 91 height 28
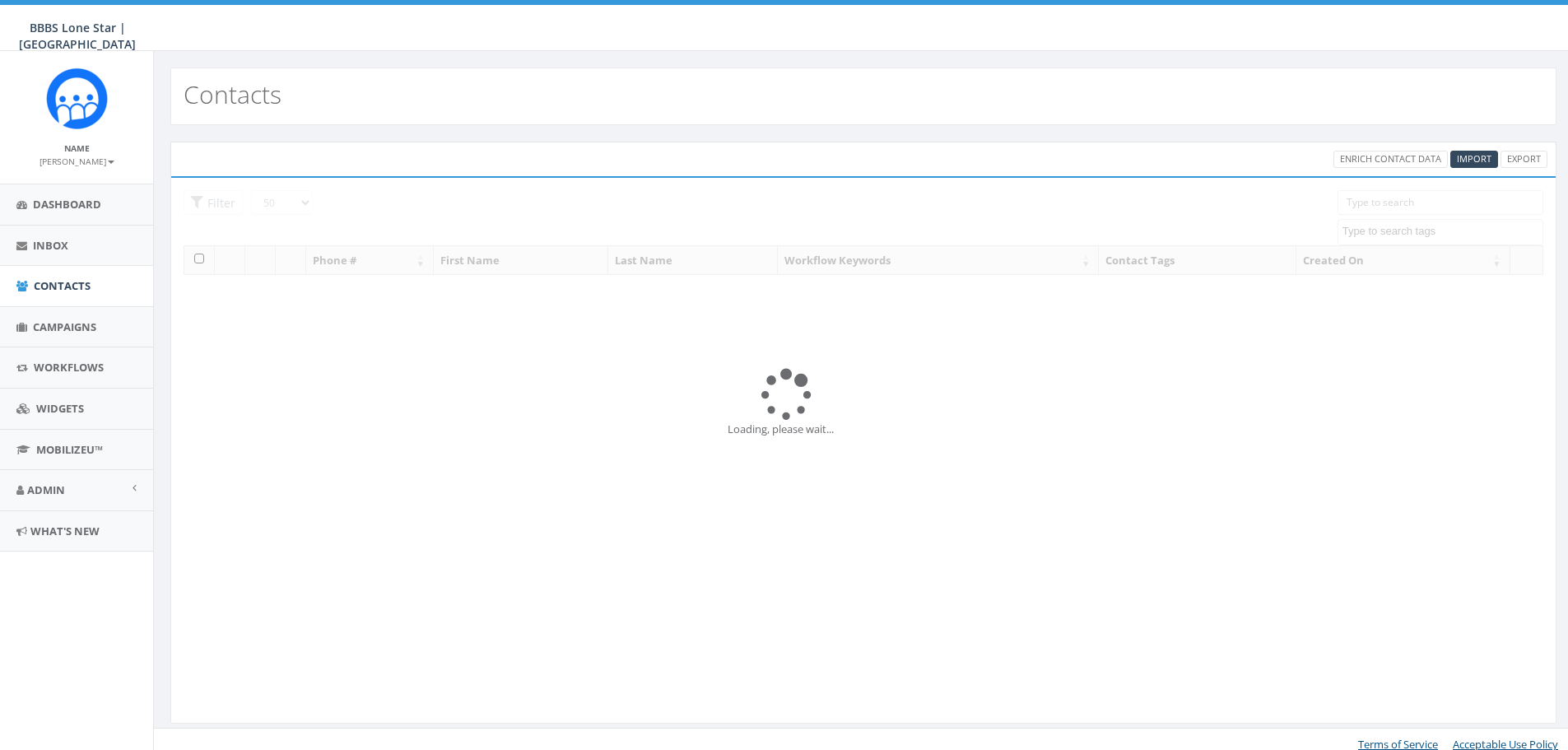
select select "50"
select select
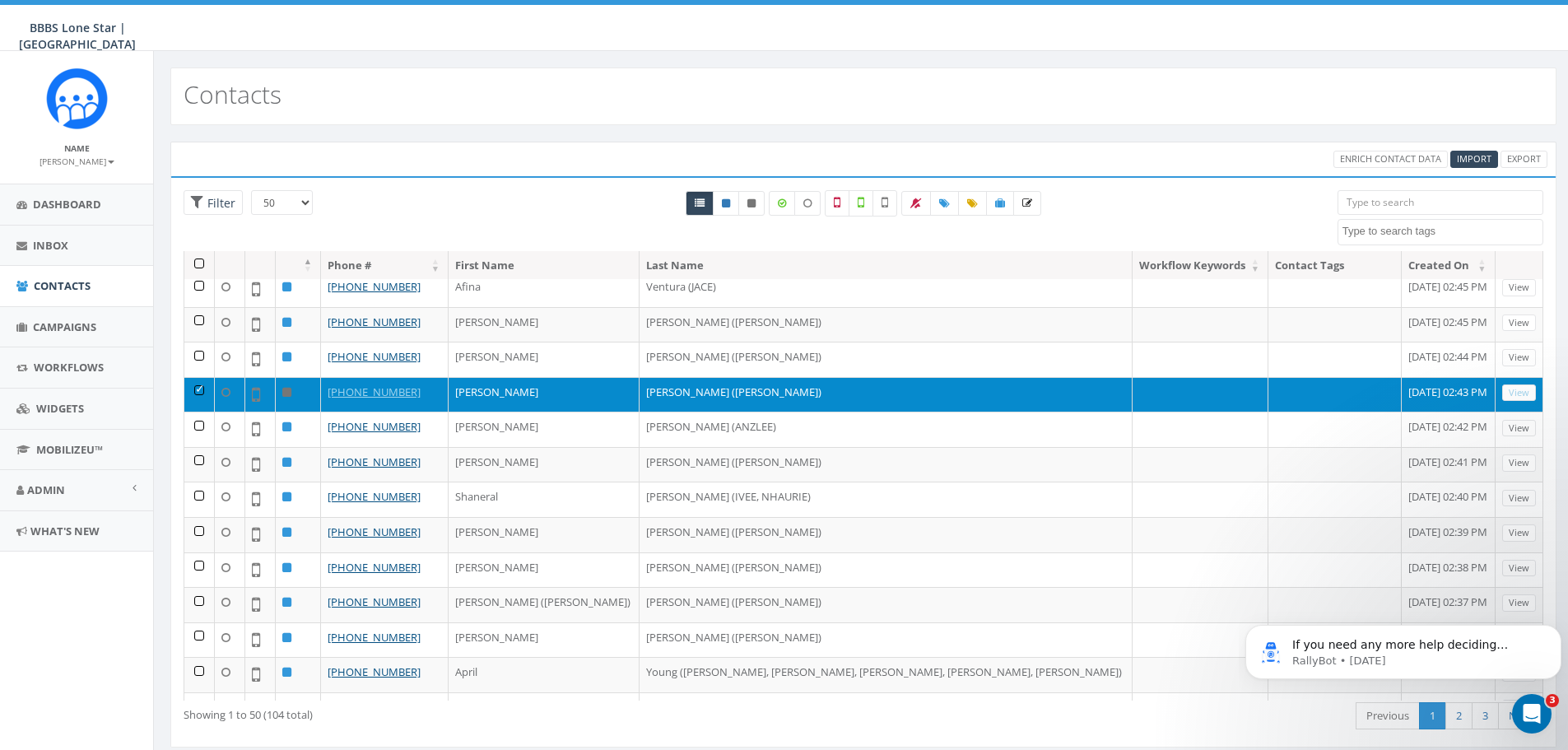
click at [195, 384] on td at bounding box center [199, 395] width 31 height 36
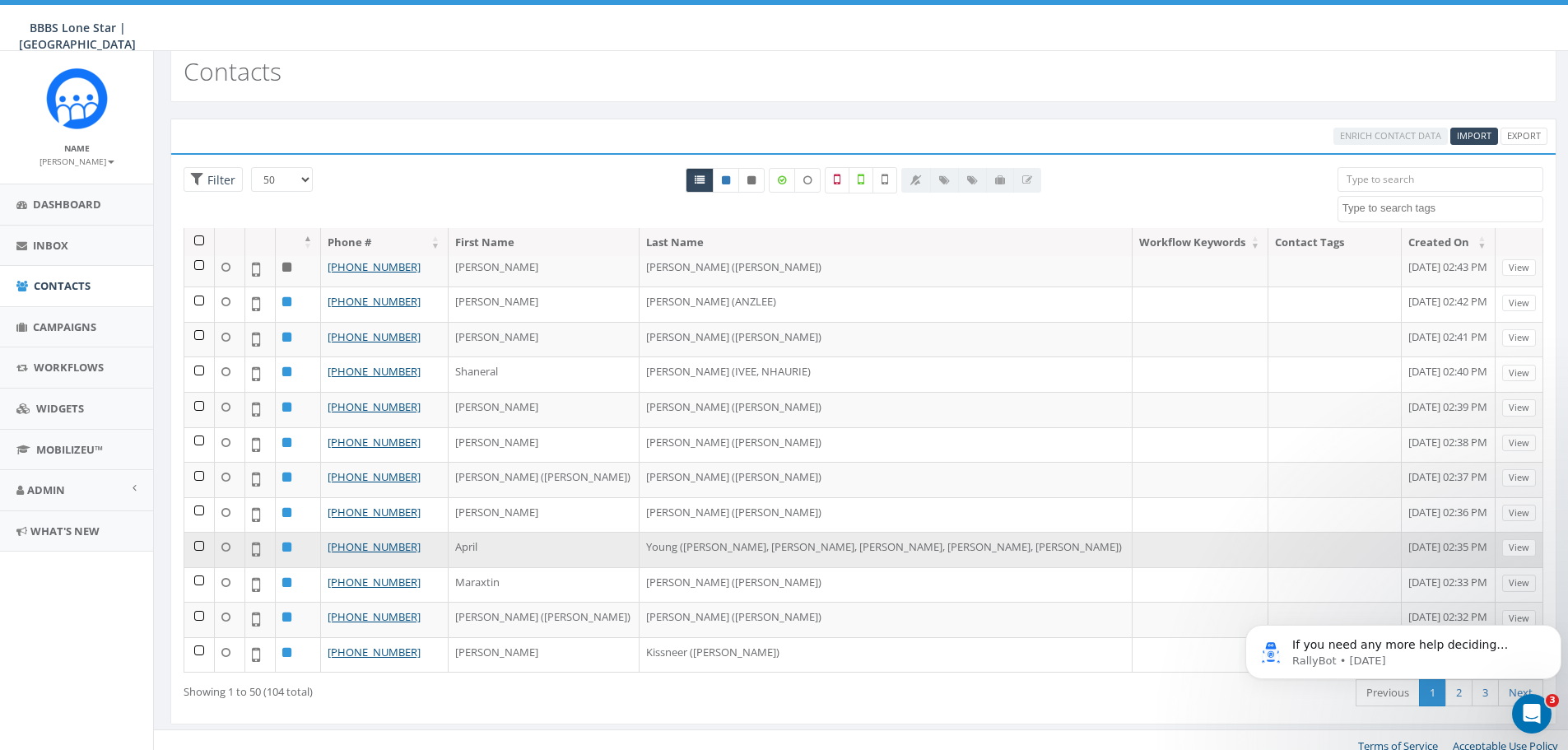
scroll to position [37, 0]
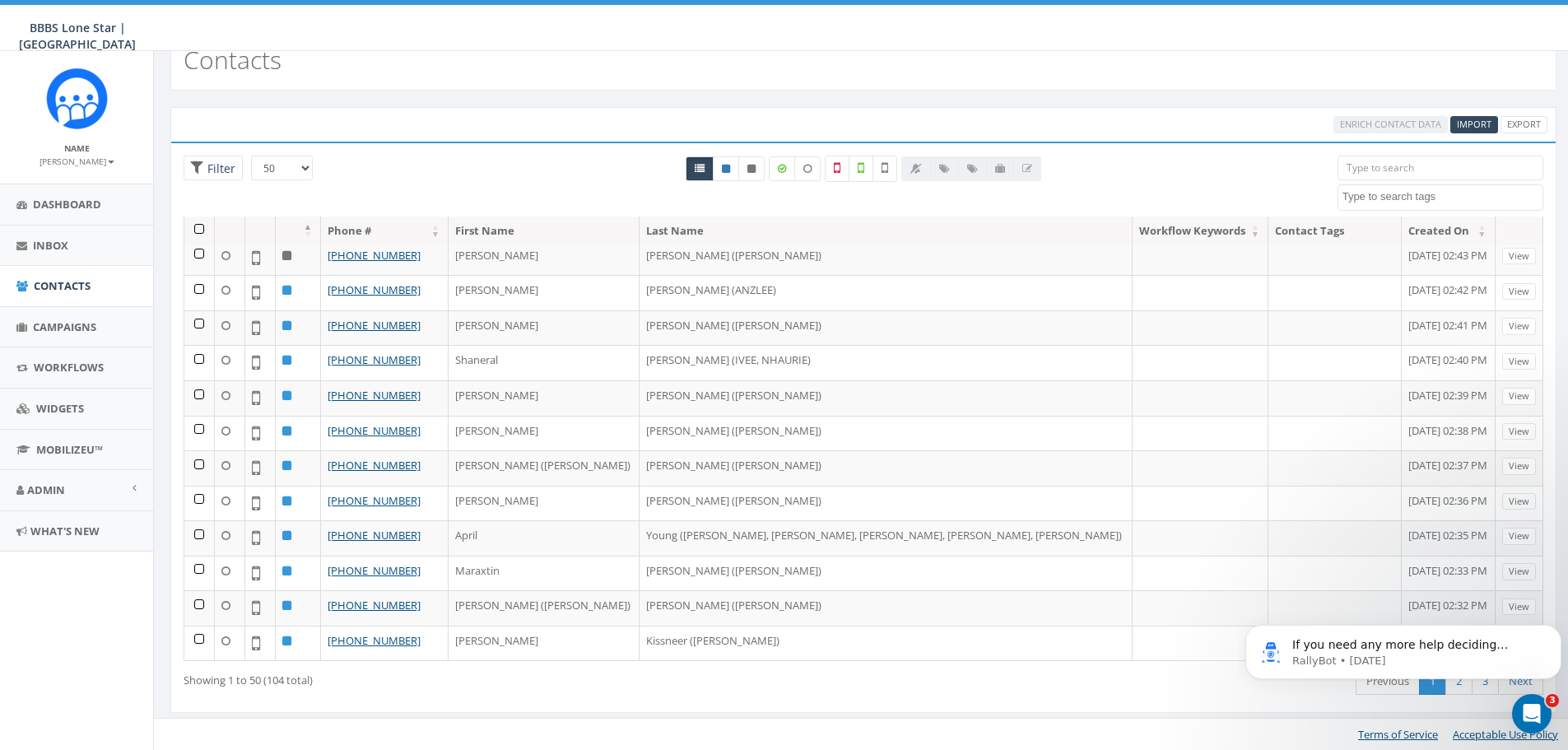
click at [1448, 683] on body "If you need any more help deciding whether to cancel your account or pause it, …" at bounding box center [1402, 648] width 316 height 102
click at [1443, 687] on body "If you need any more help deciding whether to cancel your account or pause it, …" at bounding box center [1402, 648] width 316 height 102
click at [1479, 689] on body "If you need any more help deciding whether to cancel your account or pause it, …" at bounding box center [1402, 648] width 316 height 102
click at [1446, 685] on body "If you need any more help deciding whether to cancel your account or pause it, …" at bounding box center [1402, 648] width 316 height 102
click at [1448, 686] on body "If you need any more help deciding whether to cancel your account or pause it, …" at bounding box center [1402, 648] width 316 height 102
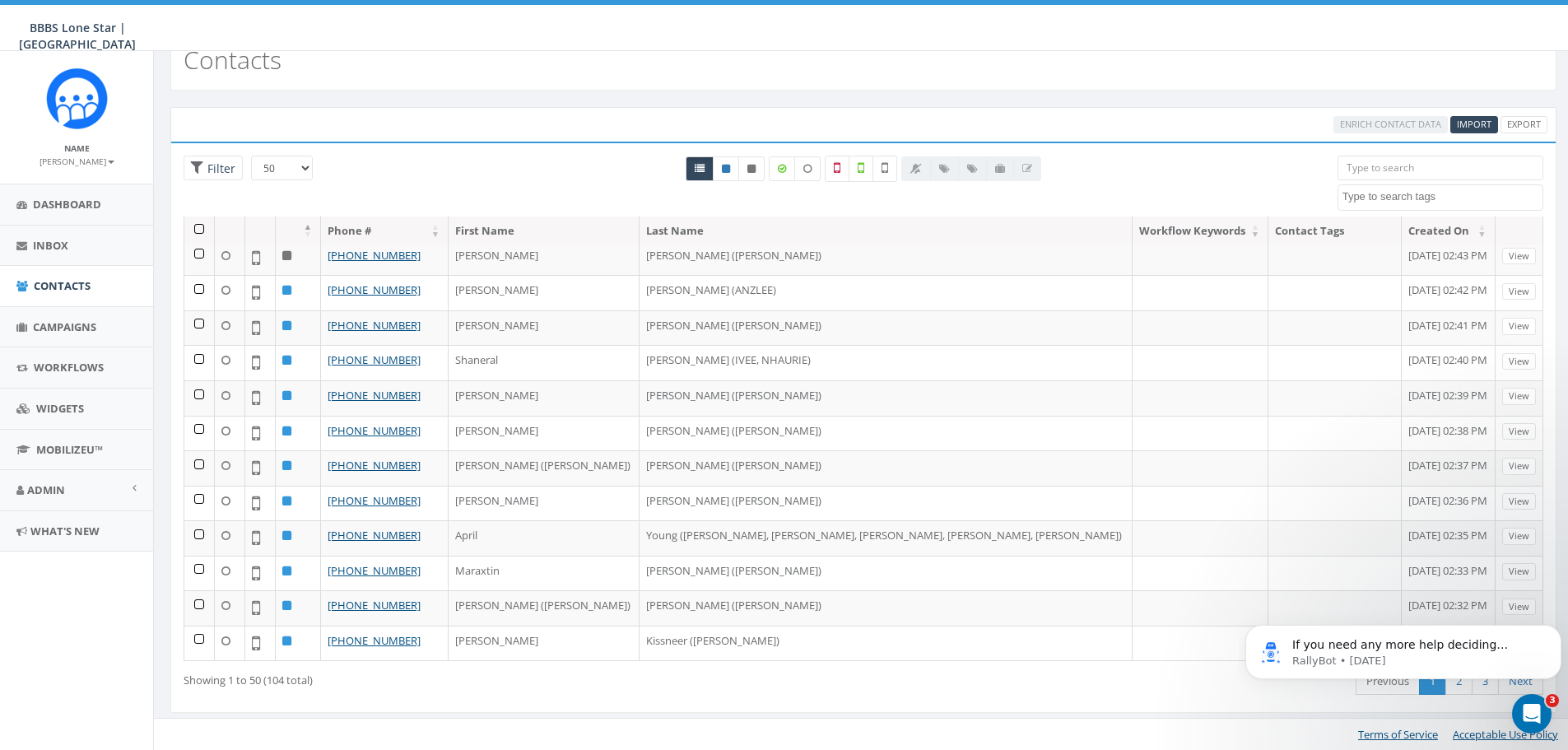
click at [795, 679] on div "First Previous 1 2 3 Next Last" at bounding box center [1151, 683] width 783 height 34
click at [64, 283] on span "Contacts" at bounding box center [61, 285] width 57 height 15
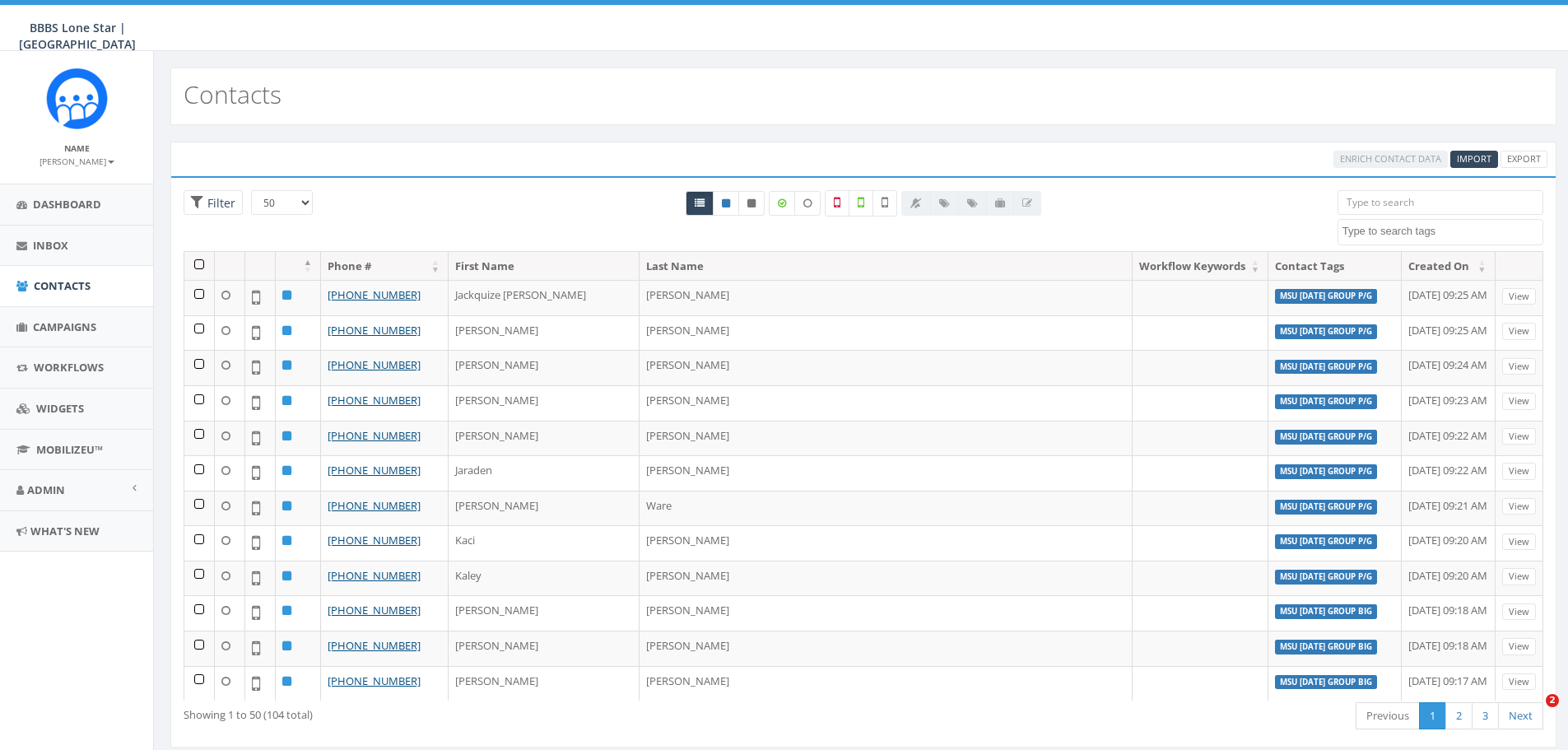
select select "50"
select select
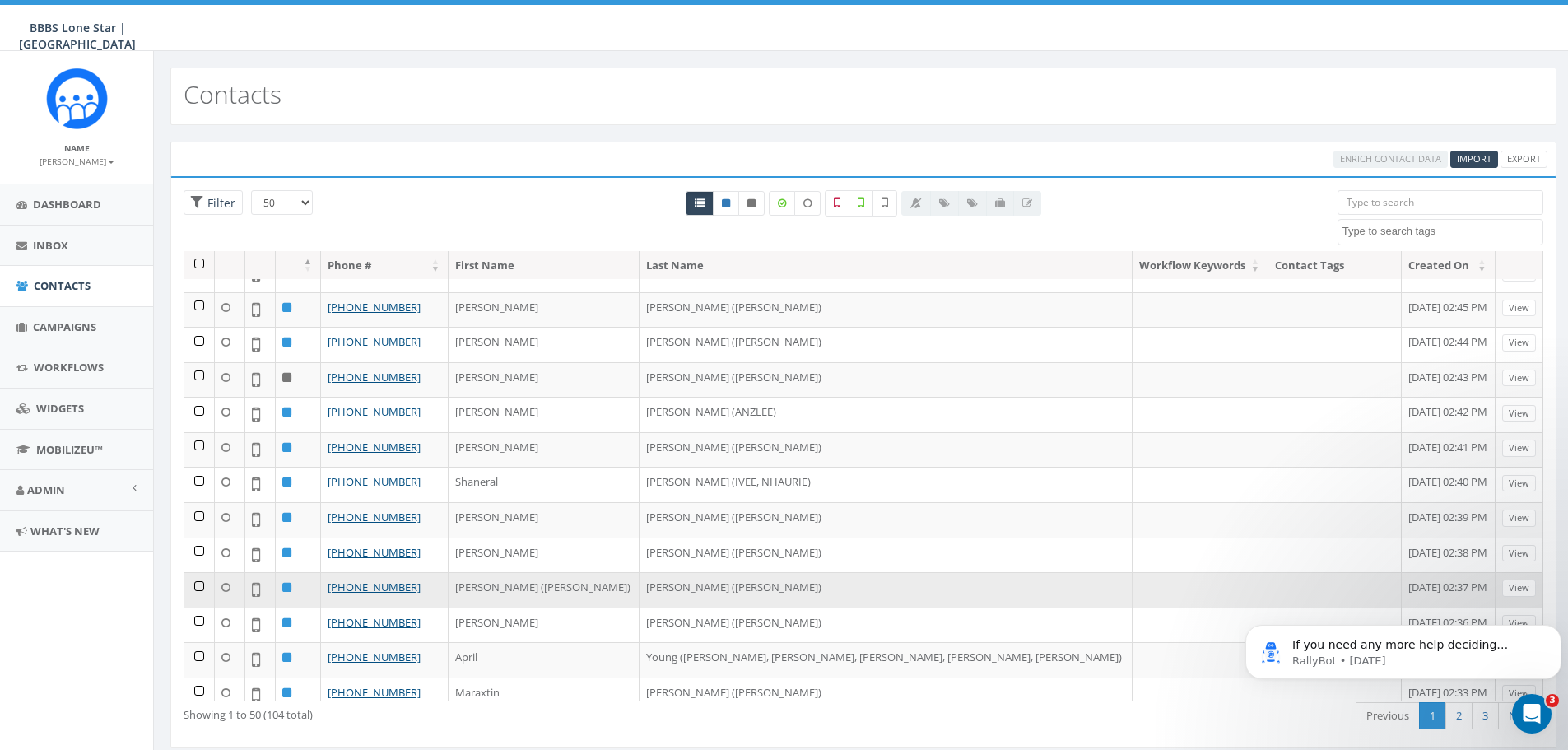
scroll to position [1173, 0]
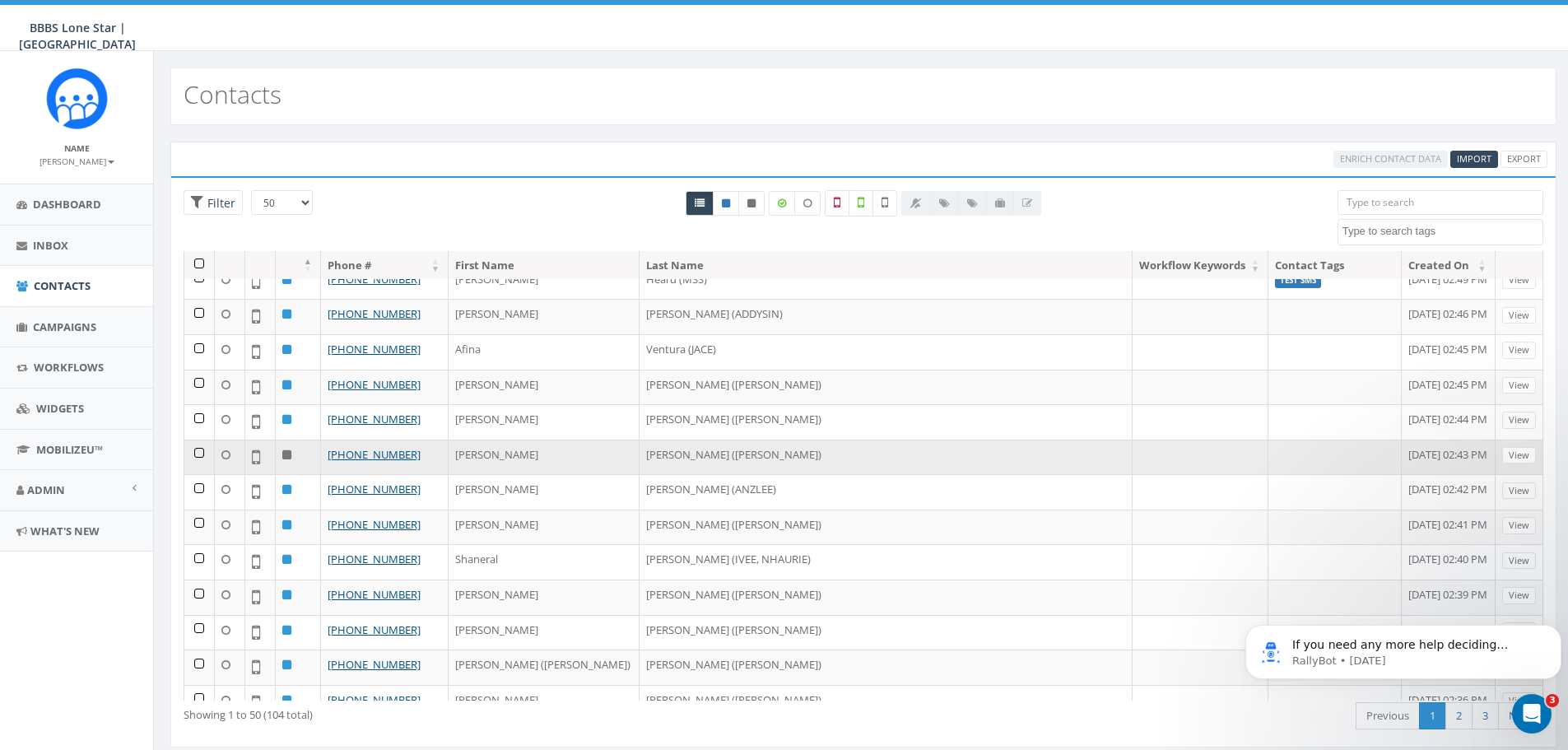
click at [286, 455] on icon at bounding box center [287, 454] width 9 height 11
click at [1507, 459] on link "View" at bounding box center [1518, 455] width 34 height 17
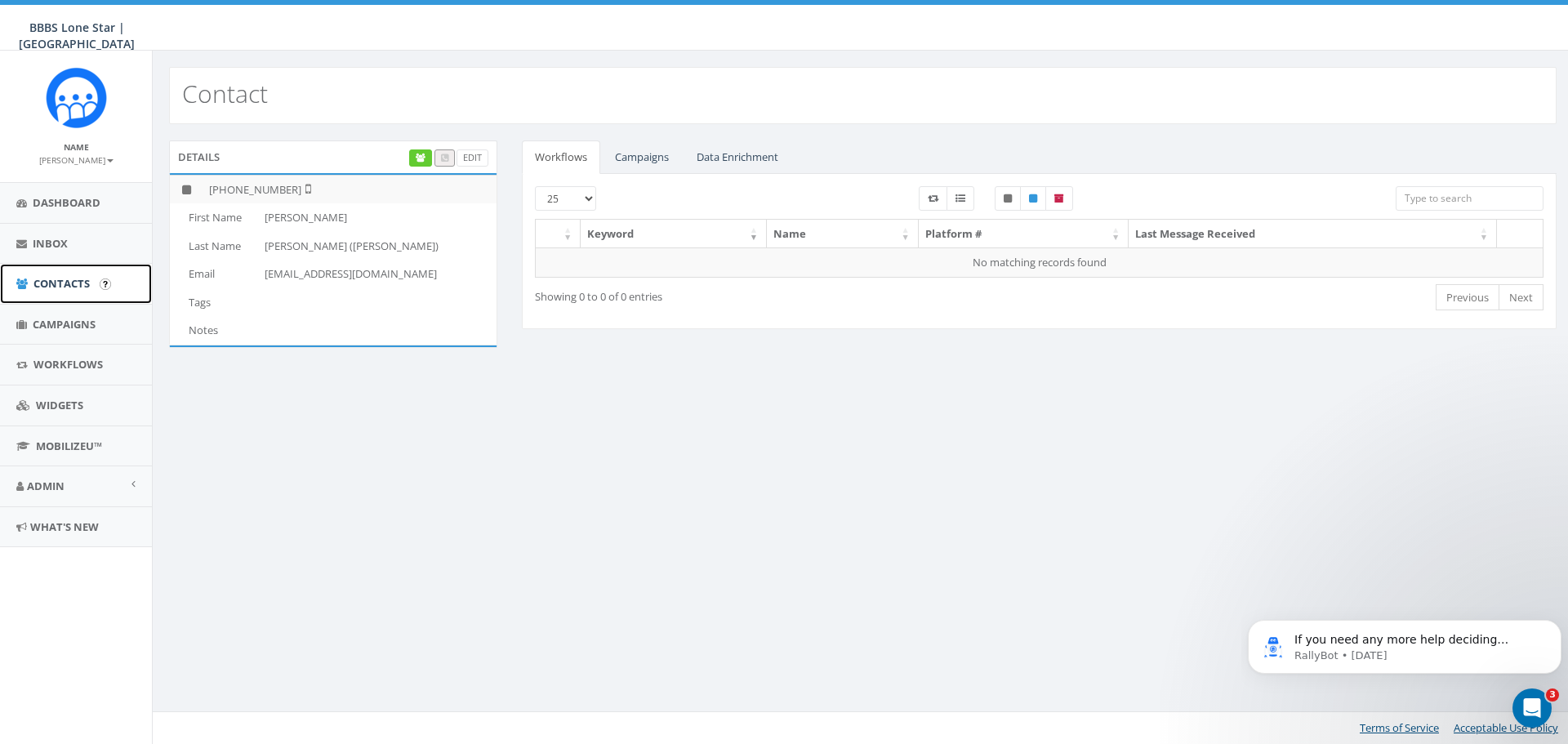
click at [90, 285] on link "Contacts" at bounding box center [76, 283] width 152 height 40
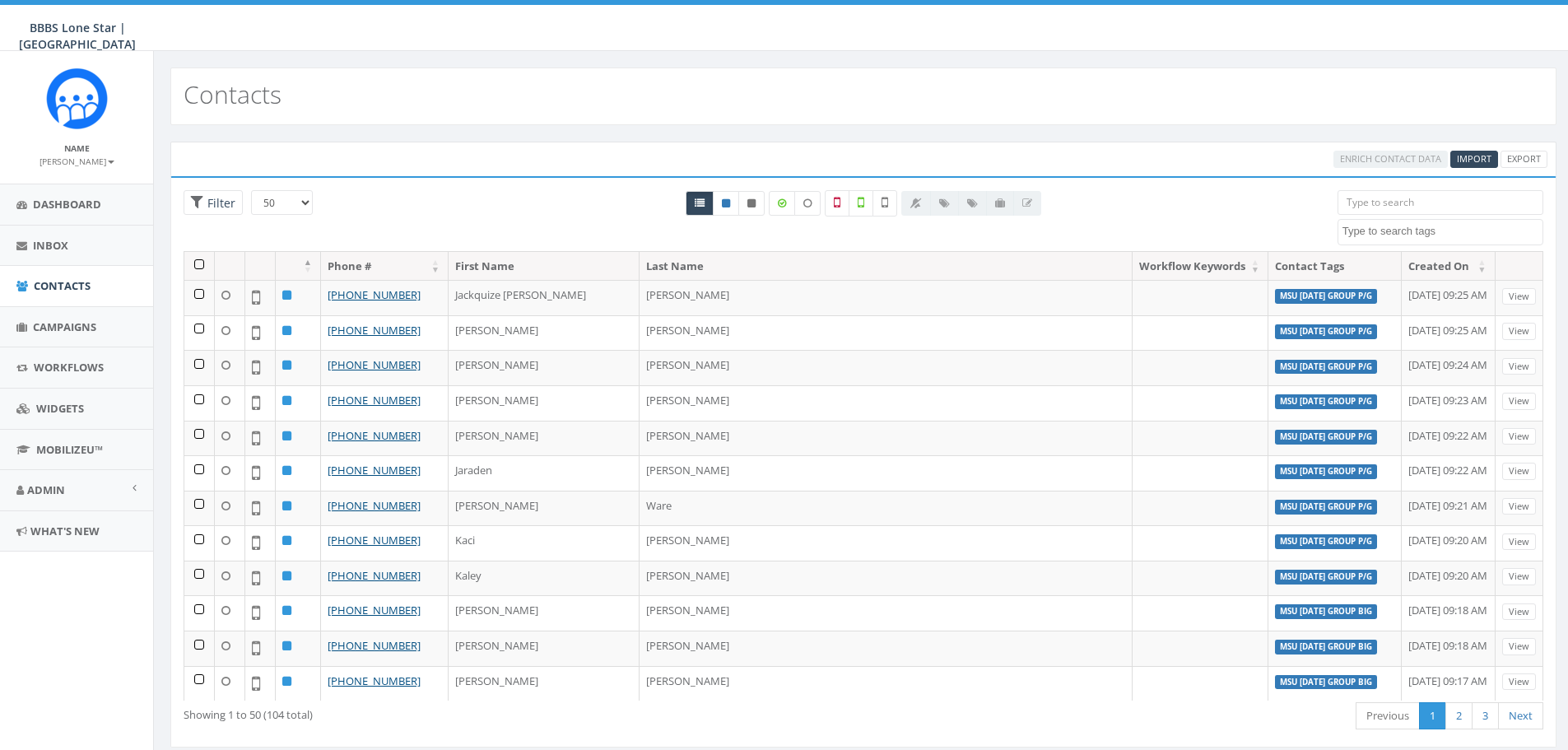
select select "50"
select select
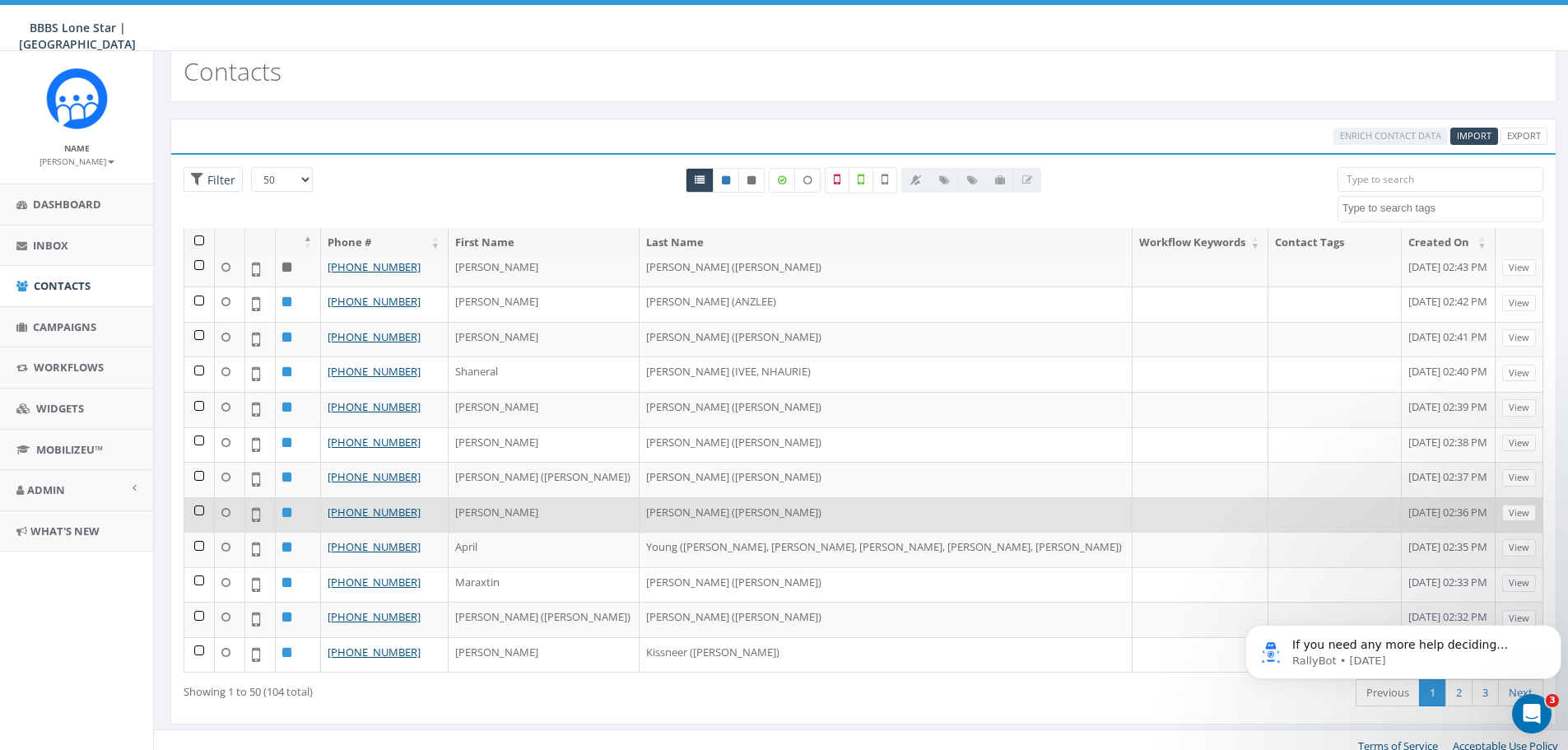
scroll to position [37, 0]
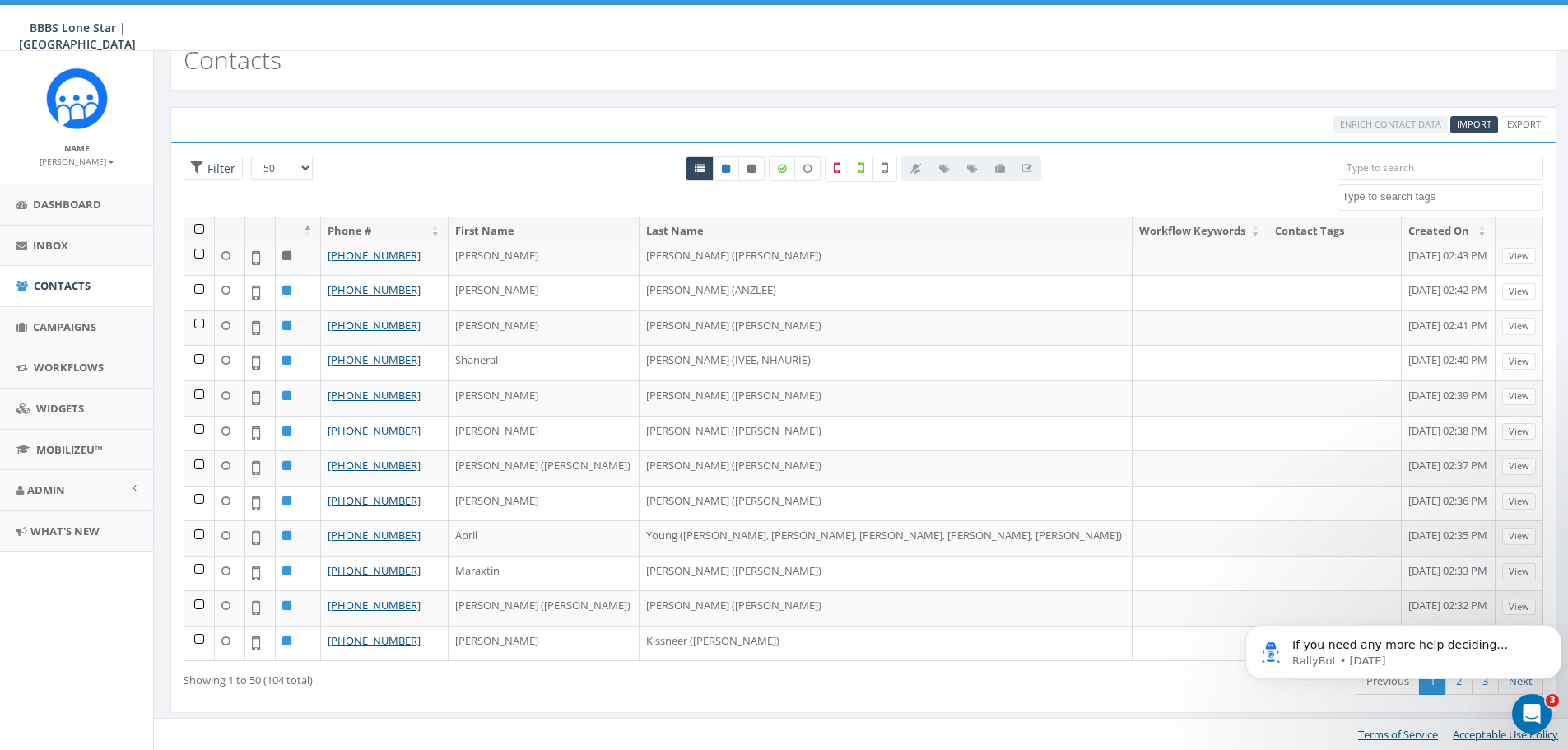
click at [1445, 688] on body "If you need any more help deciding whether to cancel your account or pause it, …" at bounding box center [1402, 648] width 316 height 102
click at [1445, 685] on body "If you need any more help deciding whether to cancel your account or pause it, …" at bounding box center [1402, 648] width 316 height 102
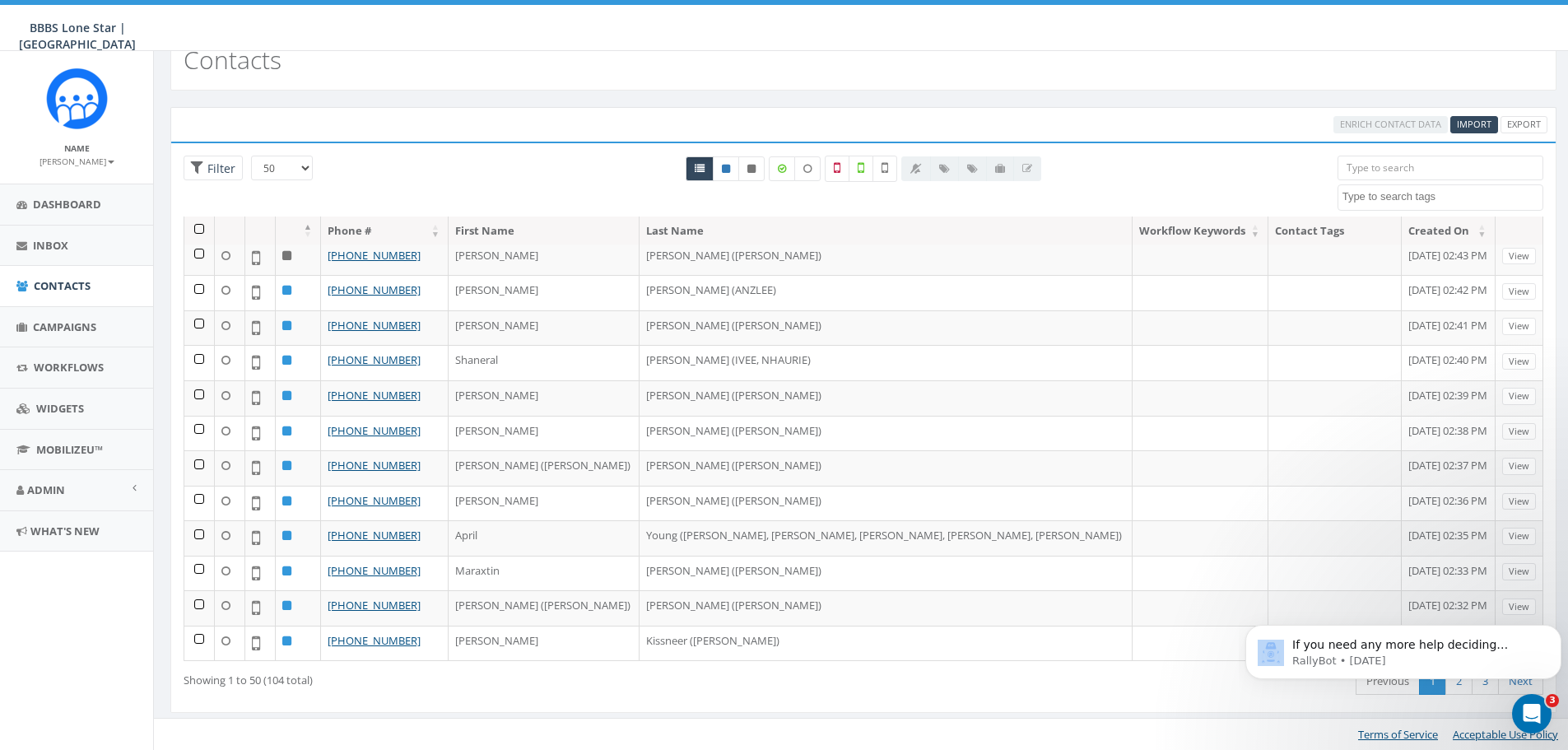
click at [1444, 684] on body "If you need any more help deciding whether to cancel your account or pause it, …" at bounding box center [1402, 648] width 316 height 102
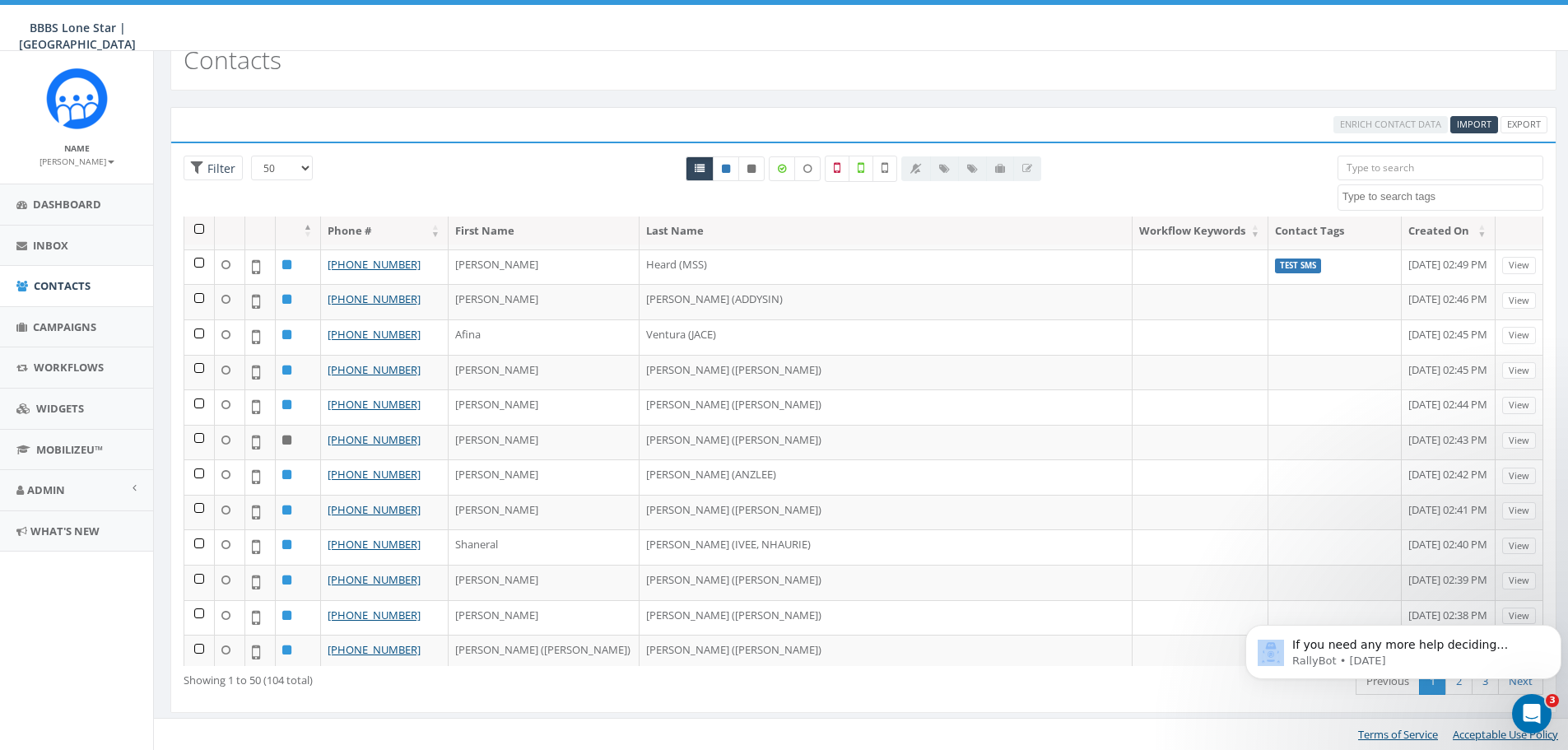
scroll to position [1336, 0]
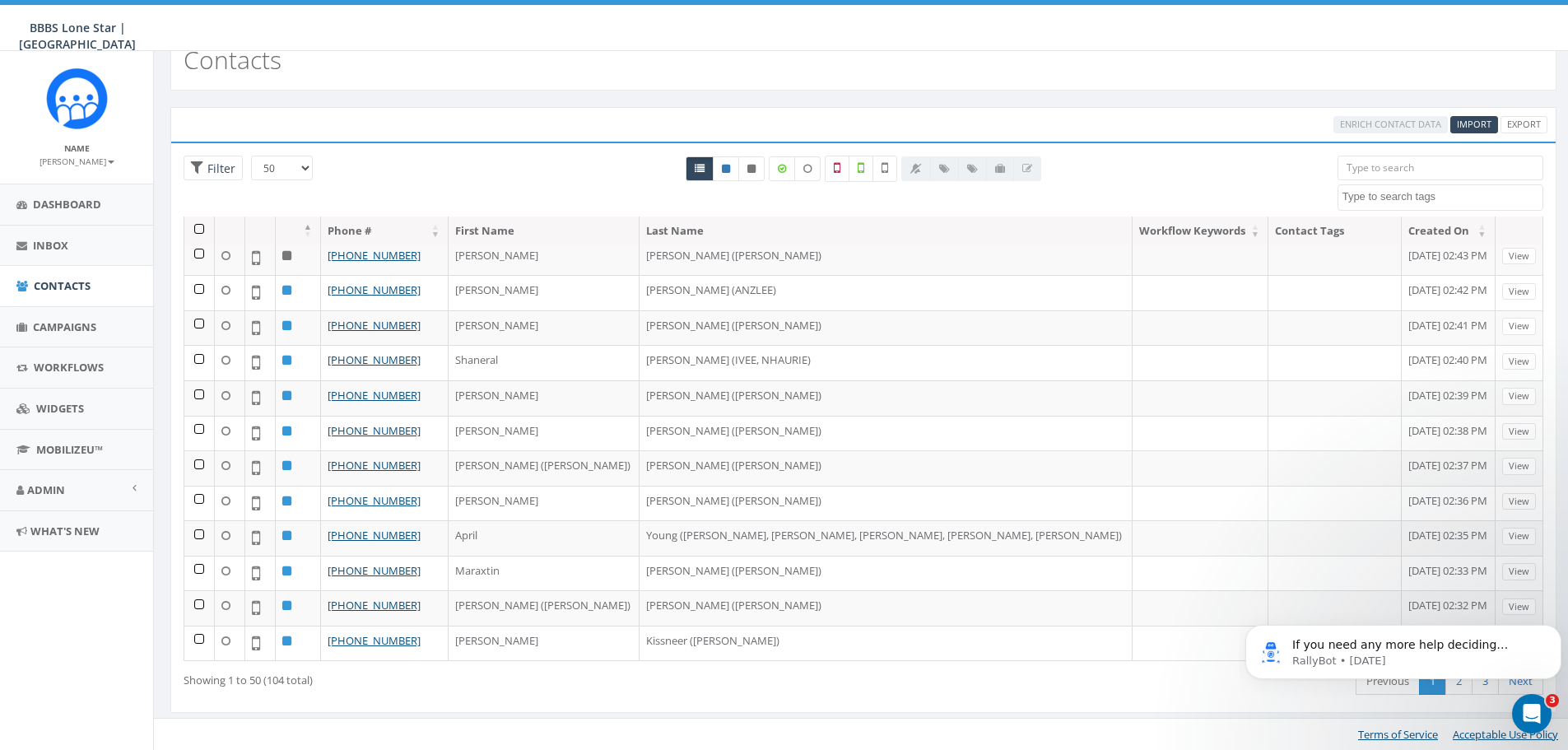
click at [1455, 680] on body "If you need any more help deciding whether to cancel your account or pause it, …" at bounding box center [1402, 648] width 316 height 102
click at [1514, 682] on body "If you need any more help deciding whether to cancel your account or pause it, …" at bounding box center [1402, 648] width 316 height 102
click at [1476, 686] on body "If you need any more help deciding whether to cancel your account or pause it, …" at bounding box center [1402, 648] width 316 height 102
click at [1463, 686] on body "If you need any more help deciding whether to cancel your account or pause it, …" at bounding box center [1402, 648] width 316 height 102
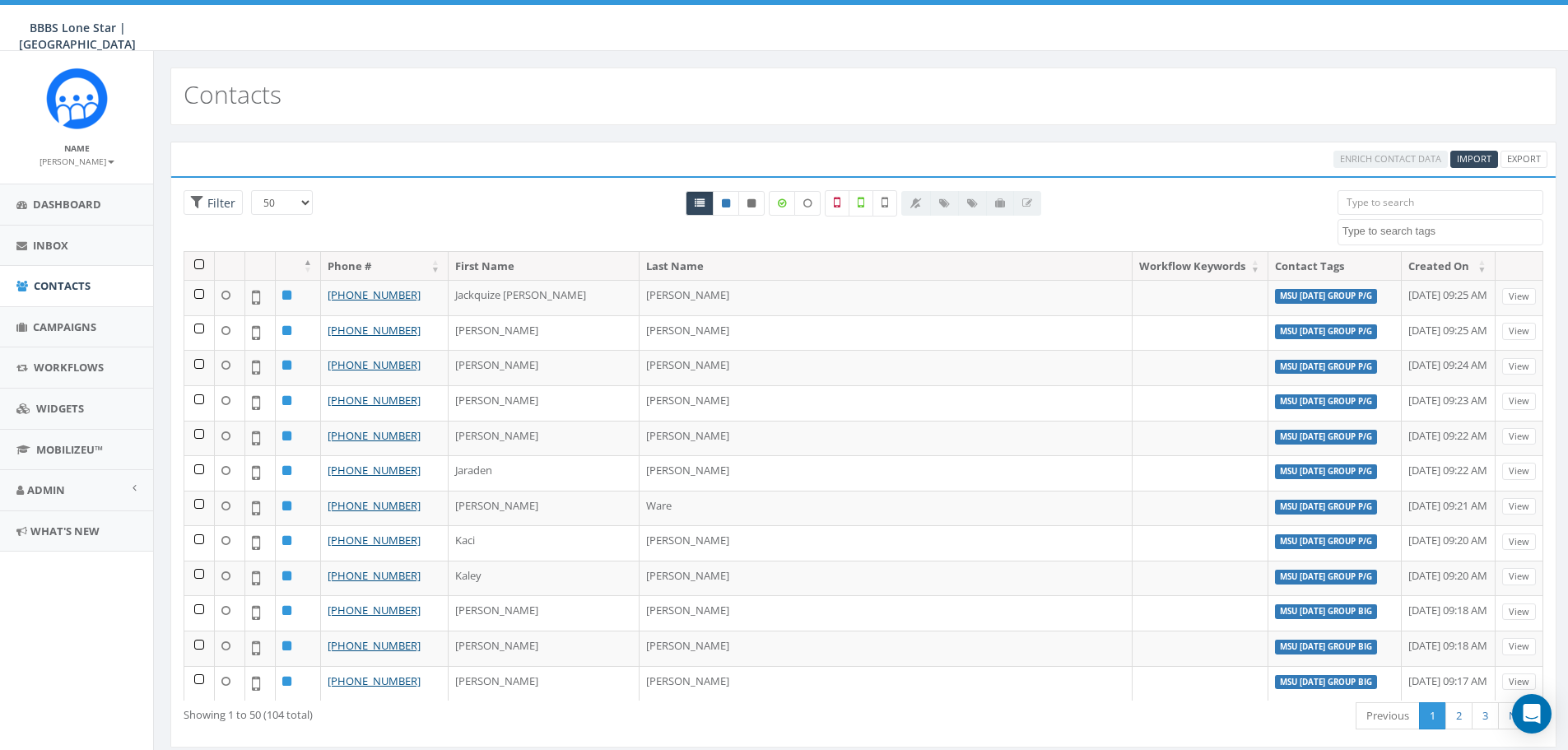
select select "50"
select select
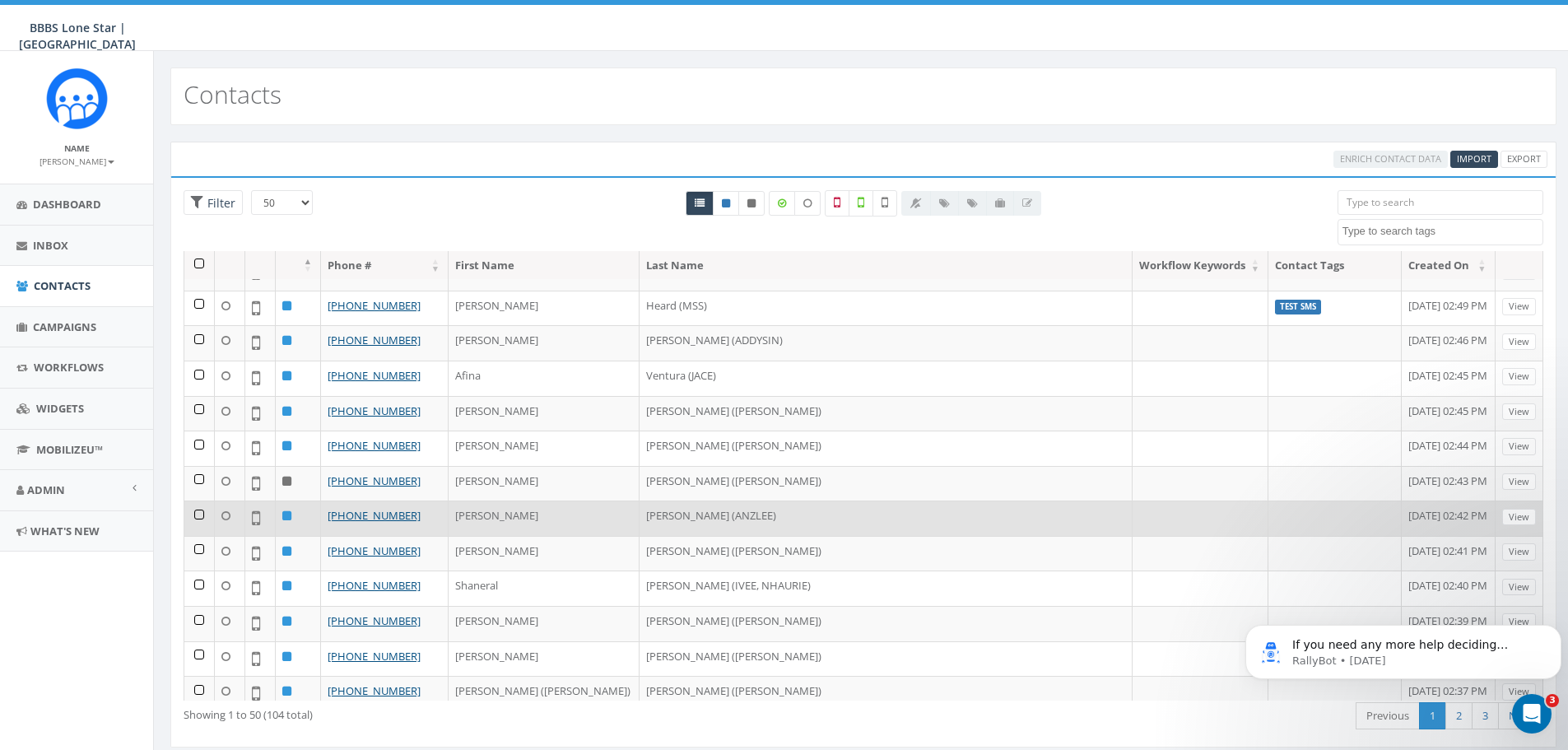
scroll to position [1153, 0]
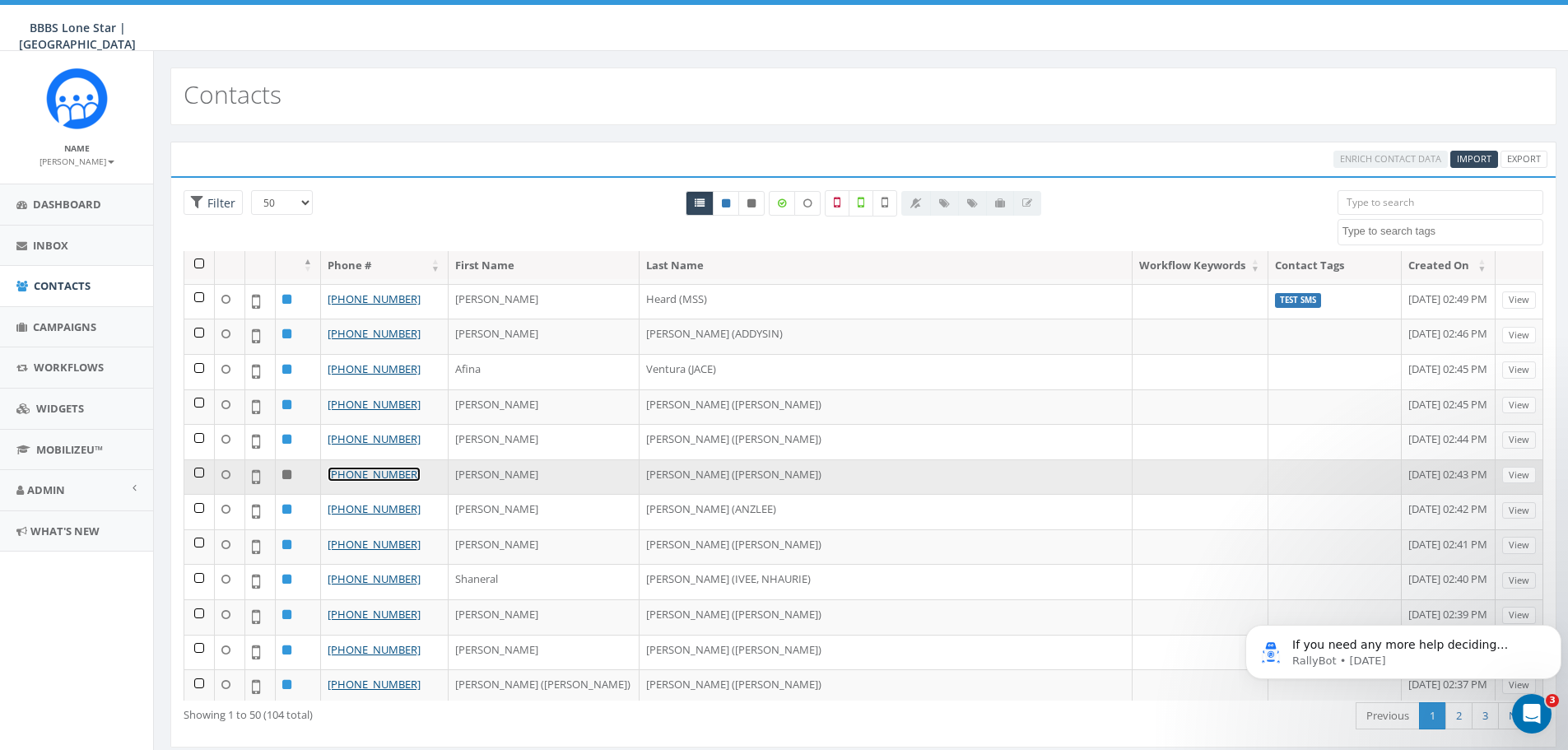
click at [399, 474] on link "[PHONE_NUMBER]" at bounding box center [374, 473] width 93 height 15
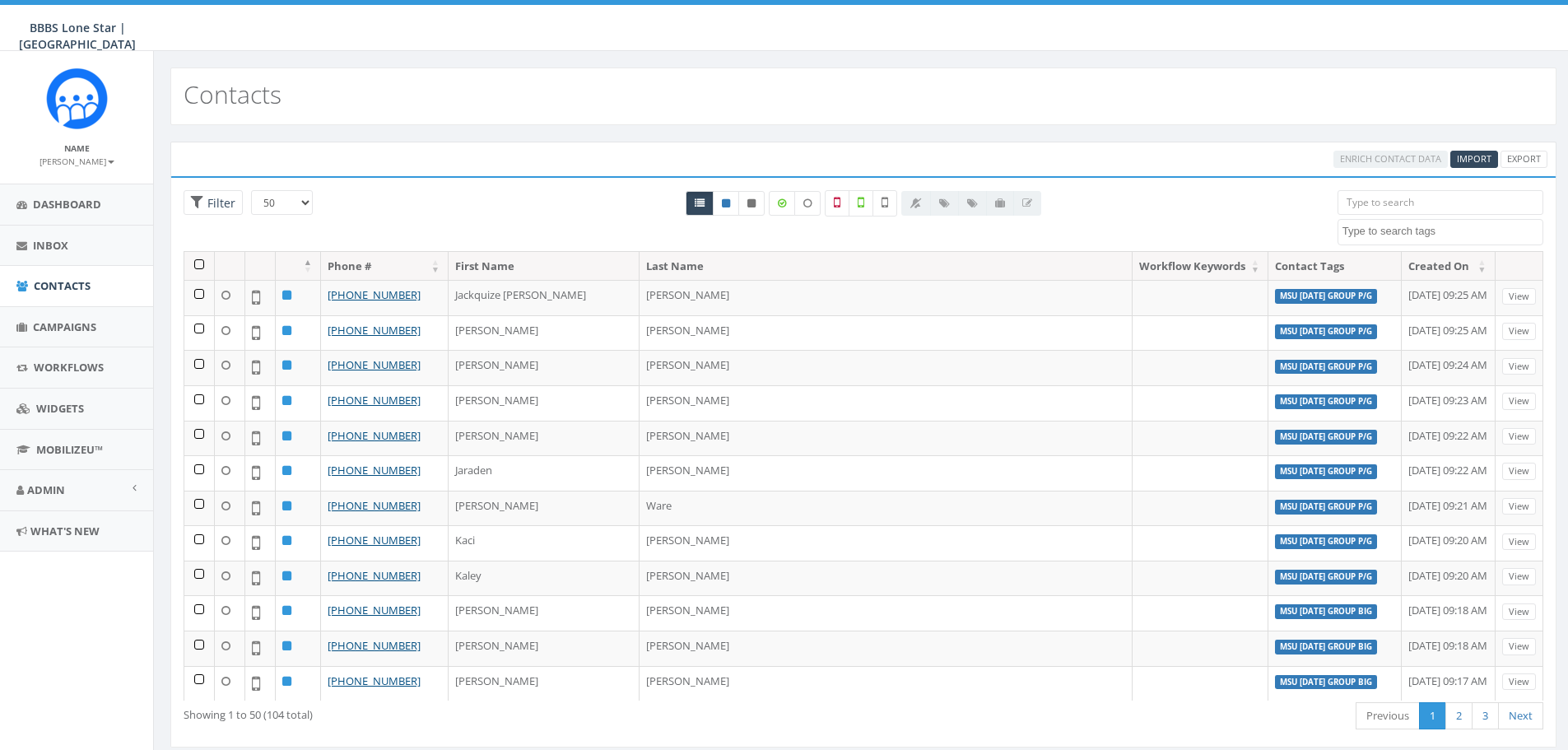
select select "50"
select select
